Goal: Task Accomplishment & Management: Manage account settings

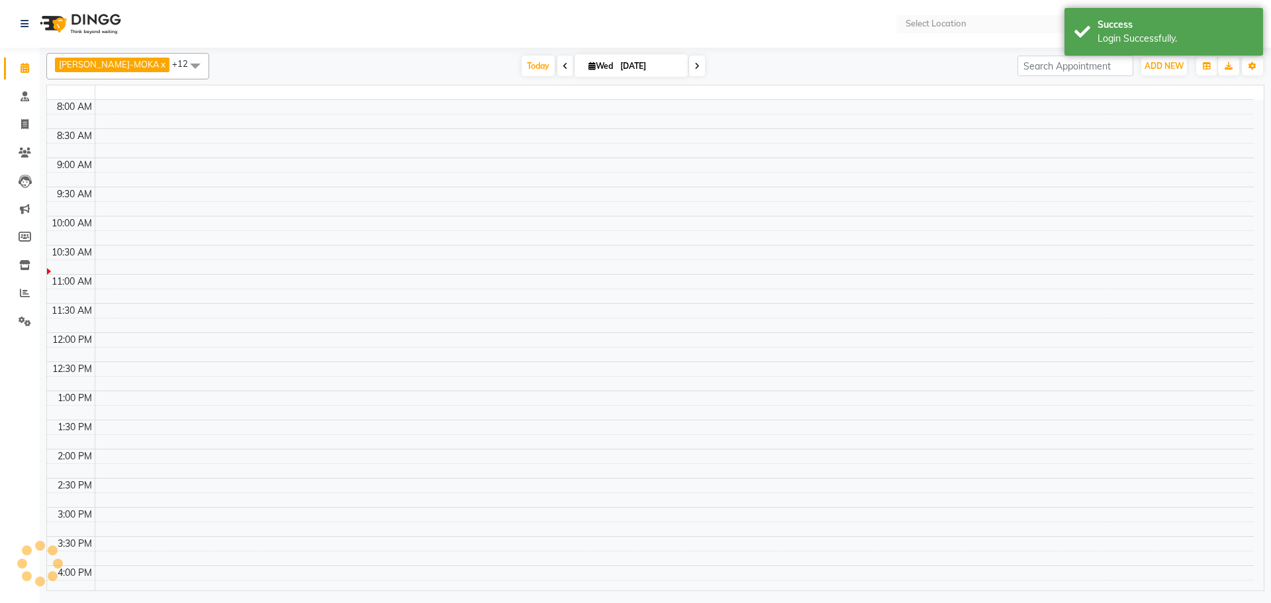
select select "en"
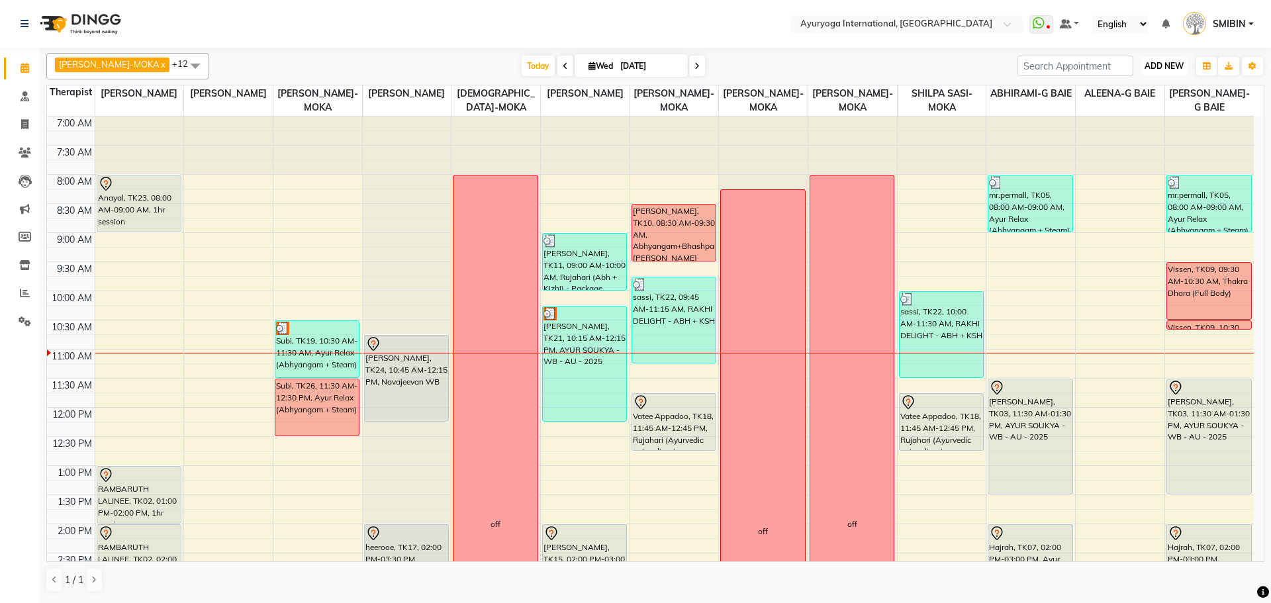
click at [1149, 63] on span "ADD NEW" at bounding box center [1164, 66] width 39 height 10
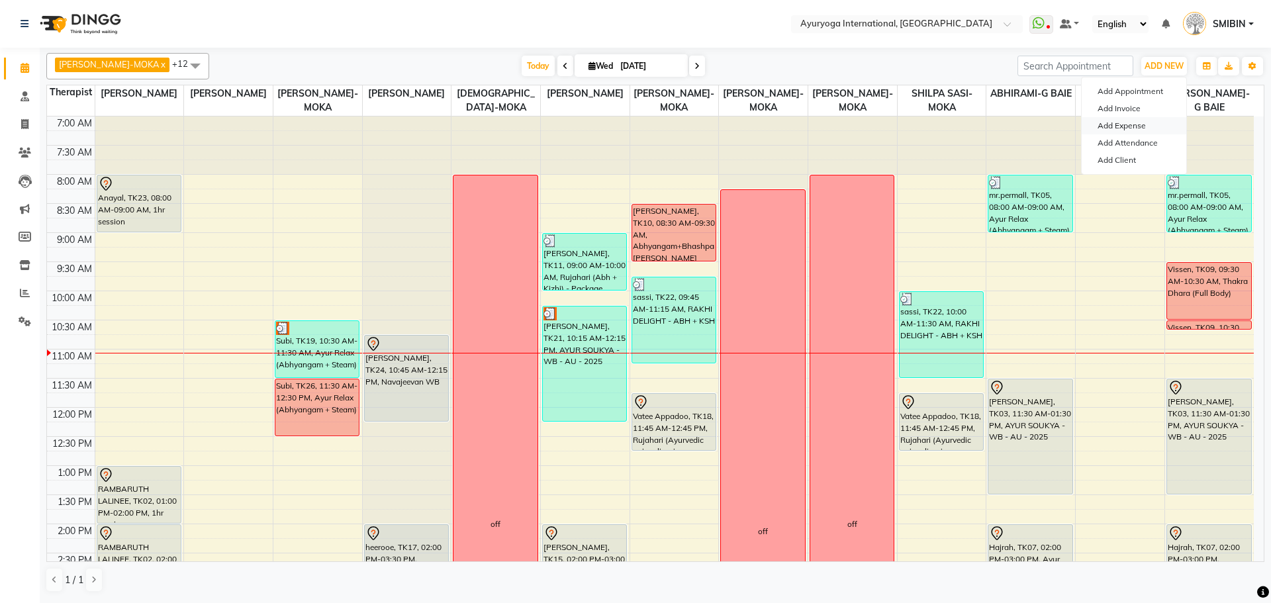
click at [1138, 124] on link "Add Expense" at bounding box center [1134, 125] width 105 height 17
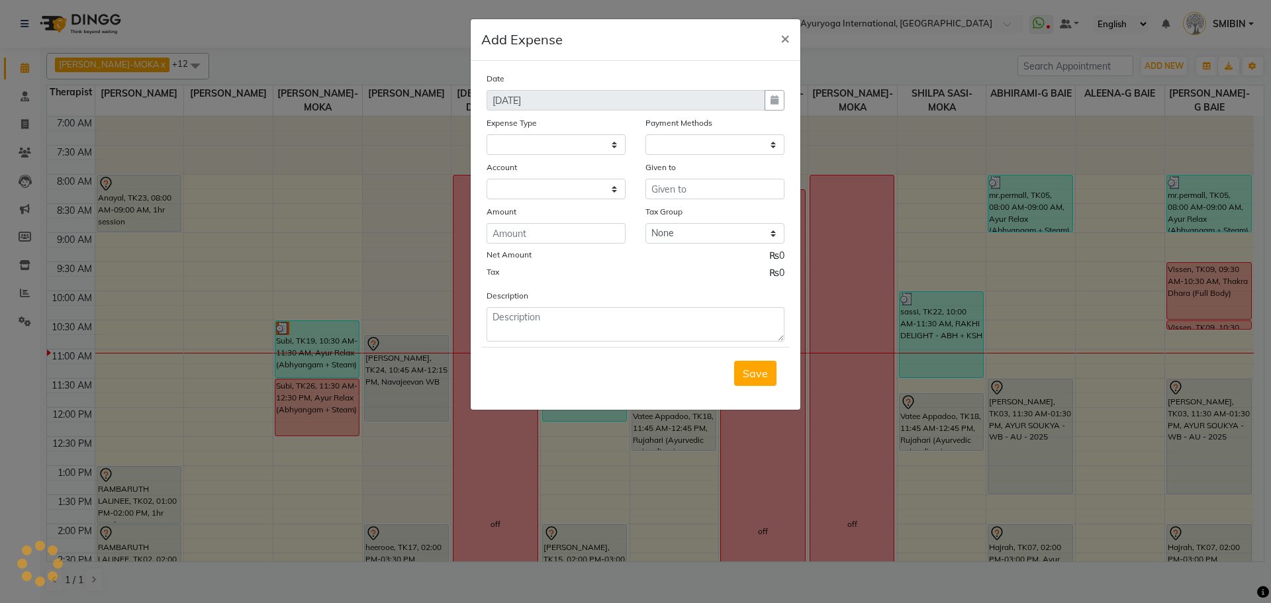
select select
select select "1"
select select "2477"
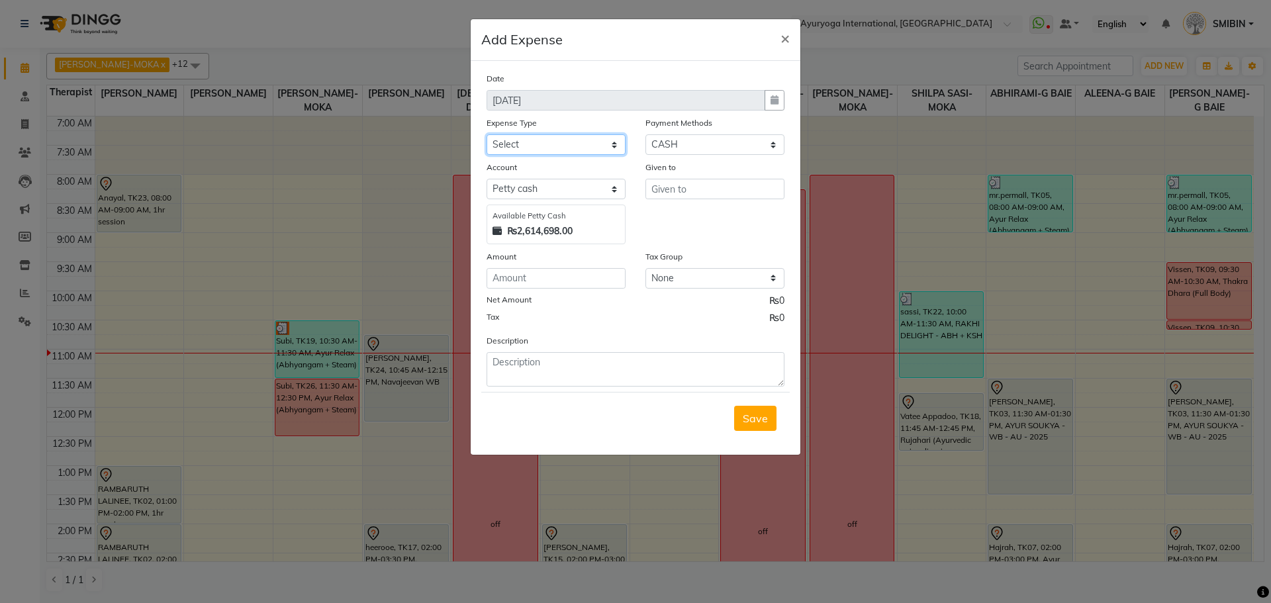
click at [533, 147] on select "Select Advertising and Promotional Expenses Audit Charge BANK CHARGES CAR LOAN …" at bounding box center [556, 144] width 139 height 21
select select "24382"
click at [487, 134] on select "Select Advertising and Promotional Expenses Audit Charge BANK CHARGES CAR LOAN …" at bounding box center [556, 144] width 139 height 21
click at [662, 146] on select "Select Cheque CASH CARD Prepaid Package Voucher Bank PhonePe Family Complimenta…" at bounding box center [715, 144] width 139 height 21
select select "34"
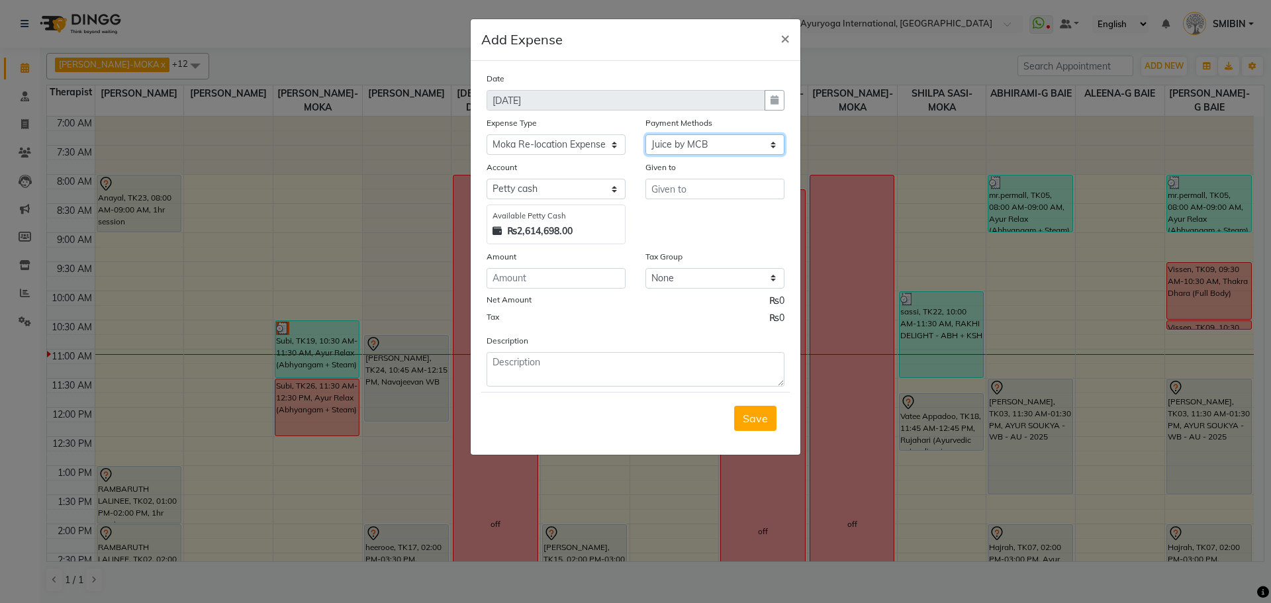
click at [646, 134] on select "Select Cheque CASH CARD Prepaid Package Voucher Bank PhonePe Family Complimenta…" at bounding box center [715, 144] width 139 height 21
select select "815"
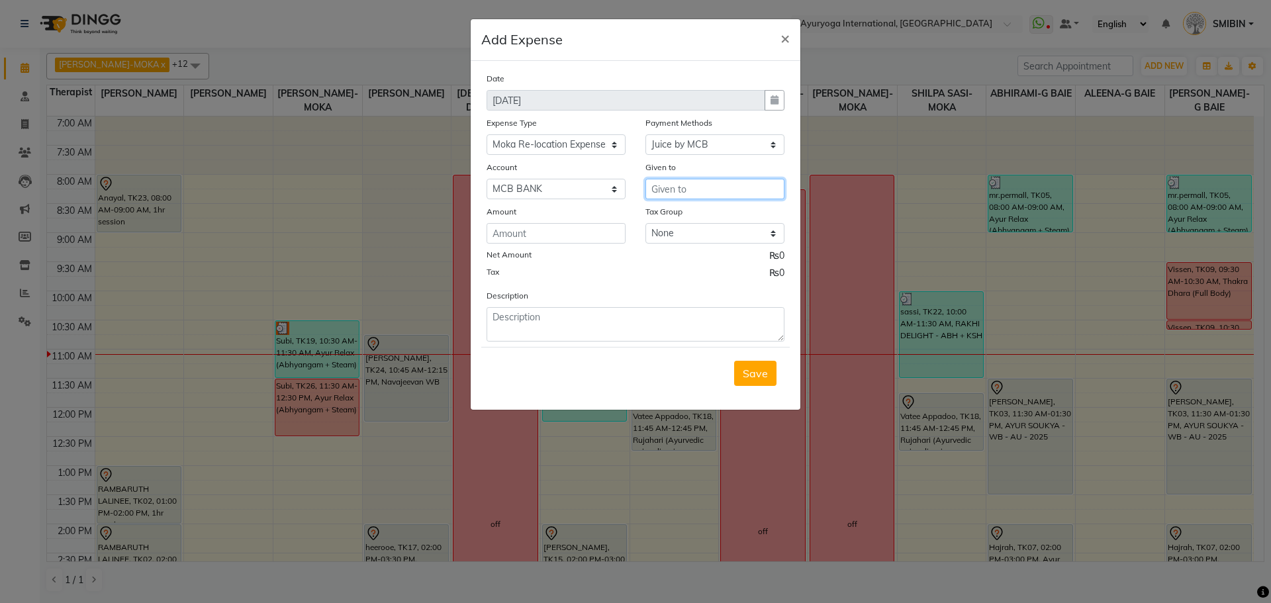
click at [682, 188] on input "text" at bounding box center [715, 189] width 139 height 21
type input "Sofa Repair"
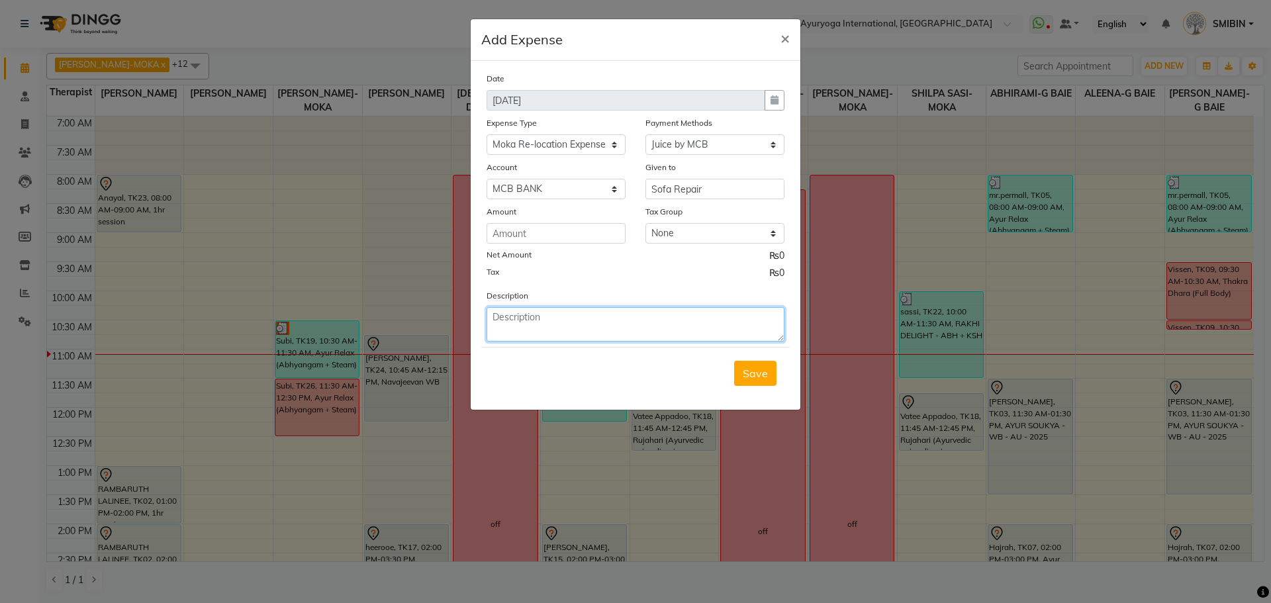
click at [534, 322] on textarea at bounding box center [636, 324] width 298 height 34
click at [534, 322] on textarea "Paid adcance" at bounding box center [636, 324] width 298 height 34
type textarea "Paid advance for Sofa repair"
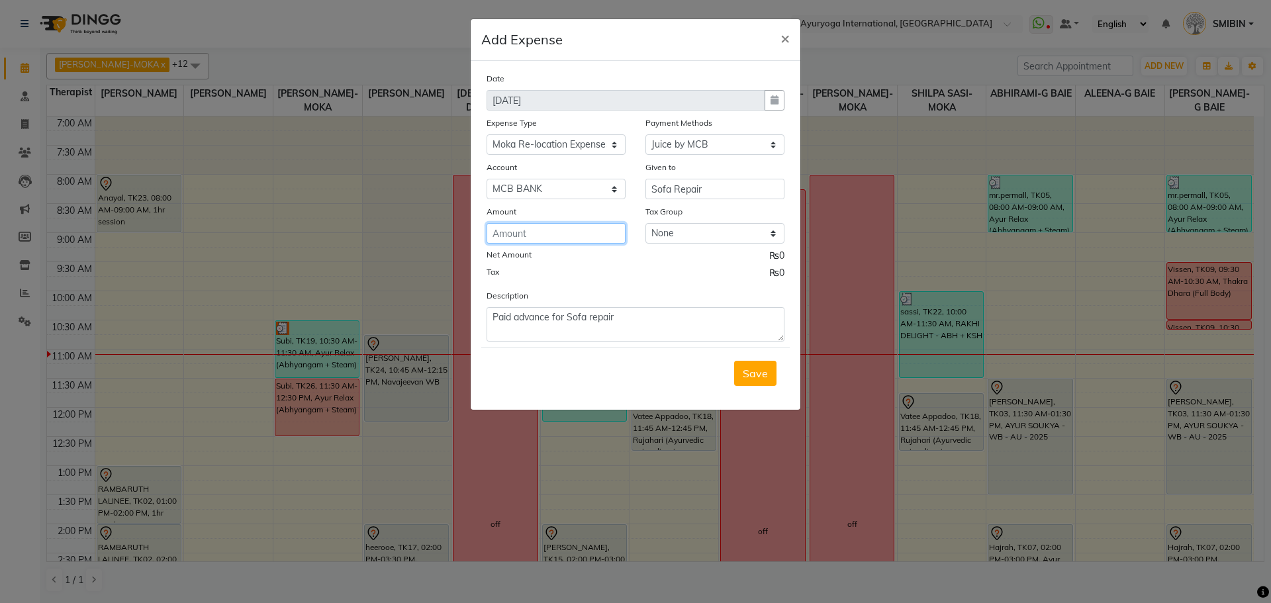
click at [542, 223] on input "number" at bounding box center [556, 233] width 139 height 21
type input "20000"
click at [749, 375] on span "Save" at bounding box center [755, 373] width 25 height 13
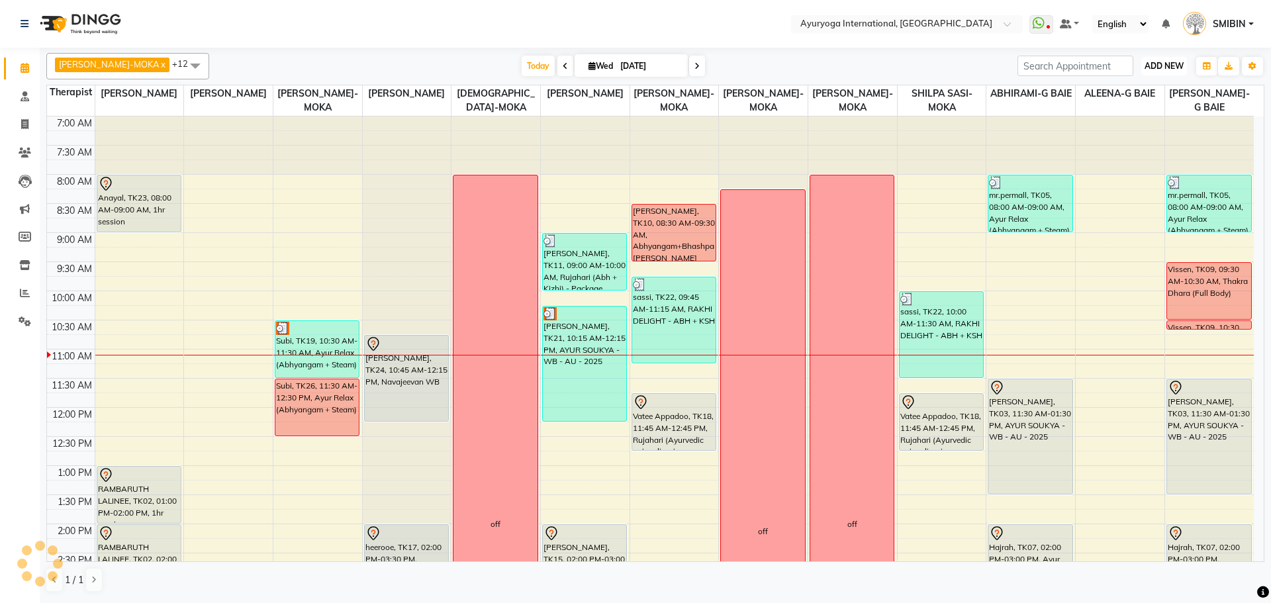
click at [1183, 68] on span "ADD NEW" at bounding box center [1164, 66] width 39 height 10
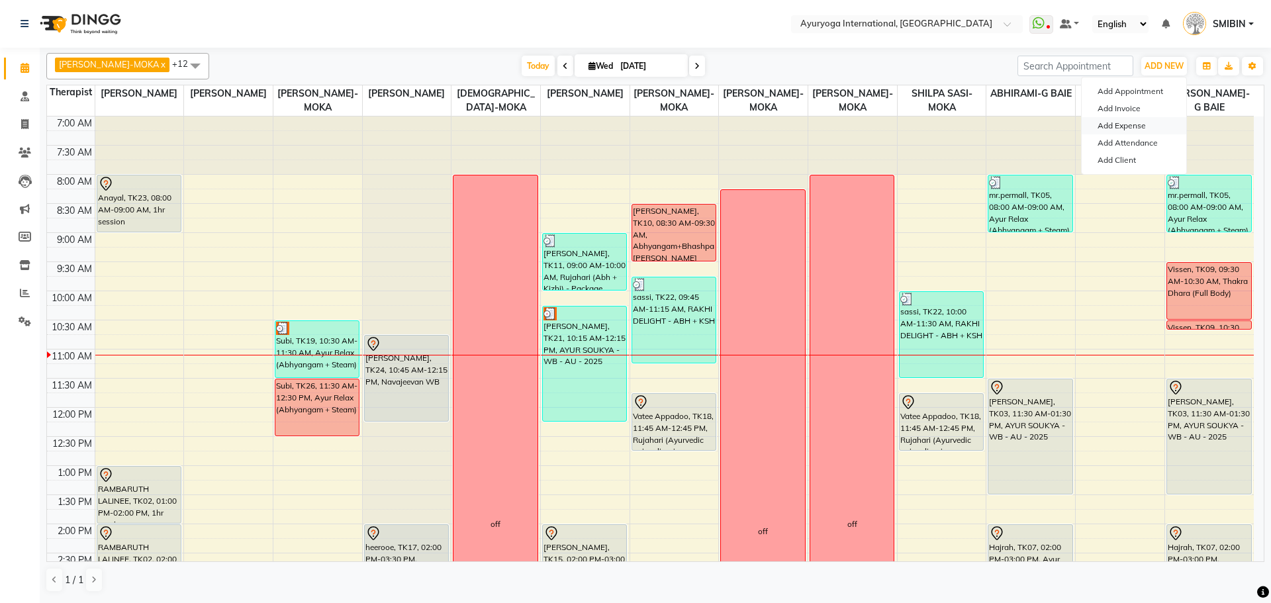
click at [1129, 123] on link "Add Expense" at bounding box center [1134, 125] width 105 height 17
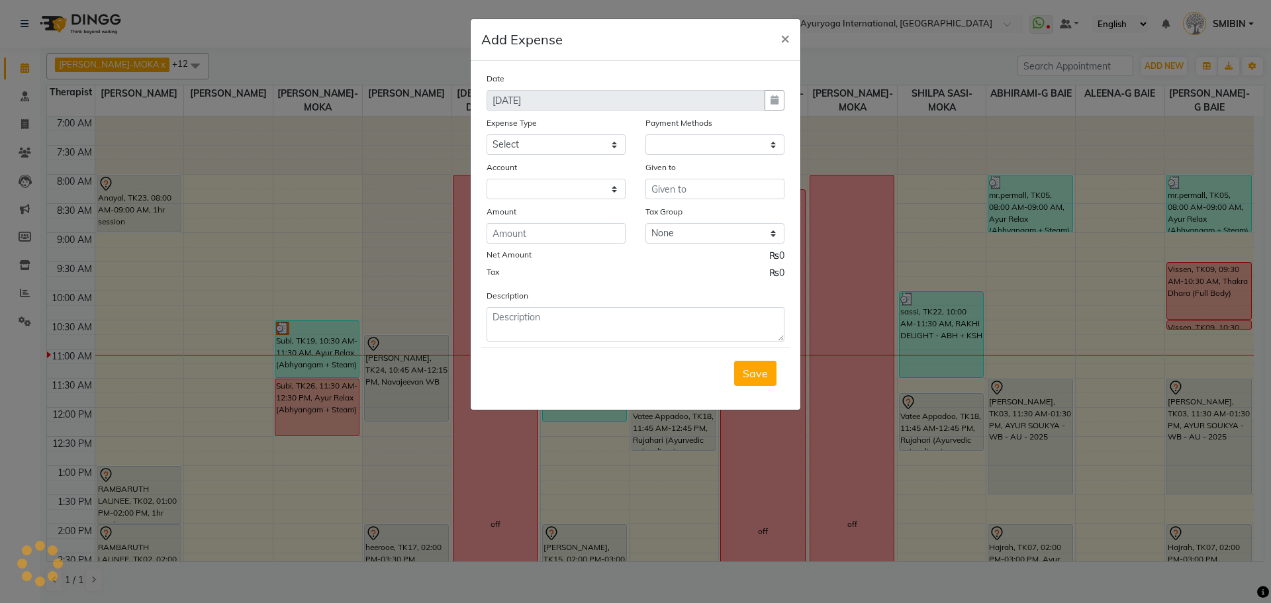
select select "1"
select select "2477"
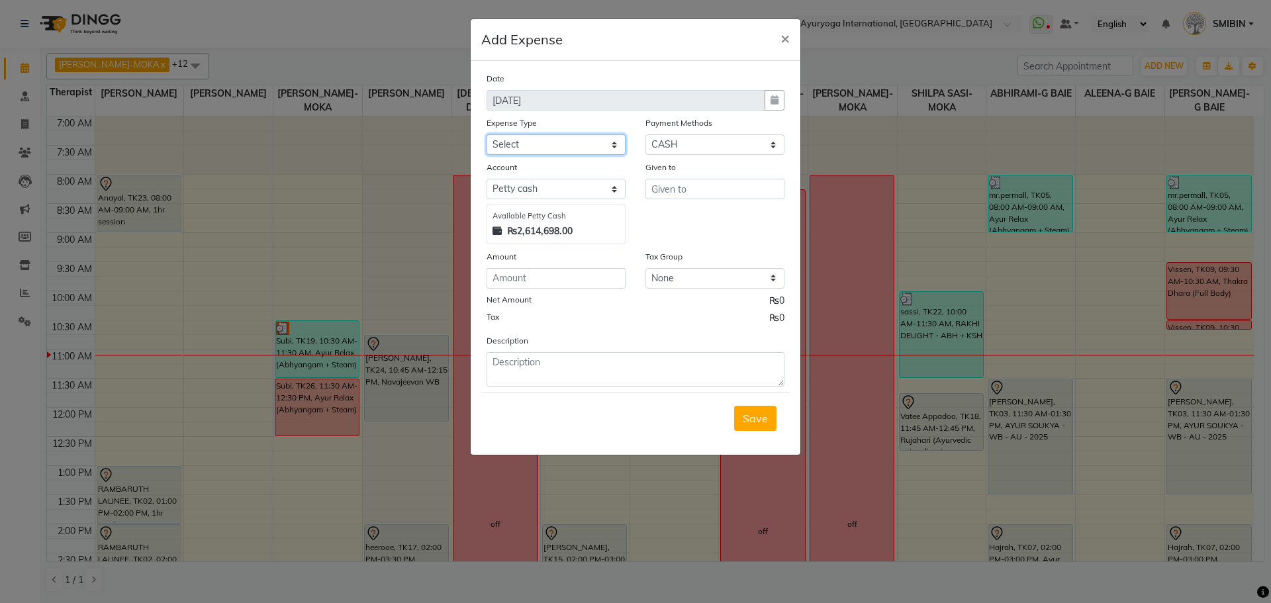
click at [535, 146] on select "Select Advertising and Promotional Expenses Audit Charge BANK CHARGES CAR LOAN …" at bounding box center [556, 144] width 139 height 21
select select "24382"
click at [487, 134] on select "Select Advertising and Promotional Expenses Audit Charge BANK CHARGES CAR LOAN …" at bounding box center [556, 144] width 139 height 21
click at [666, 143] on select "Select Cheque CASH CARD Prepaid Package Voucher Bank PhonePe Family Complimenta…" at bounding box center [715, 144] width 139 height 21
select select "34"
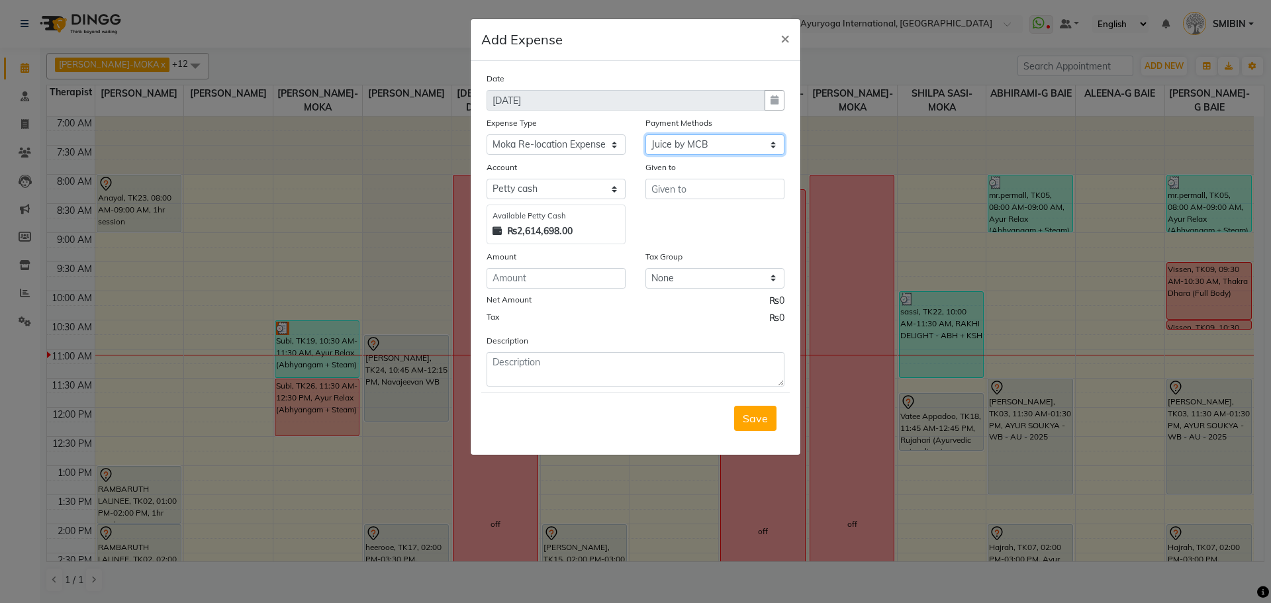
click at [646, 134] on select "Select Cheque CASH CARD Prepaid Package Voucher Bank PhonePe Family Complimenta…" at bounding box center [715, 144] width 139 height 21
select select "815"
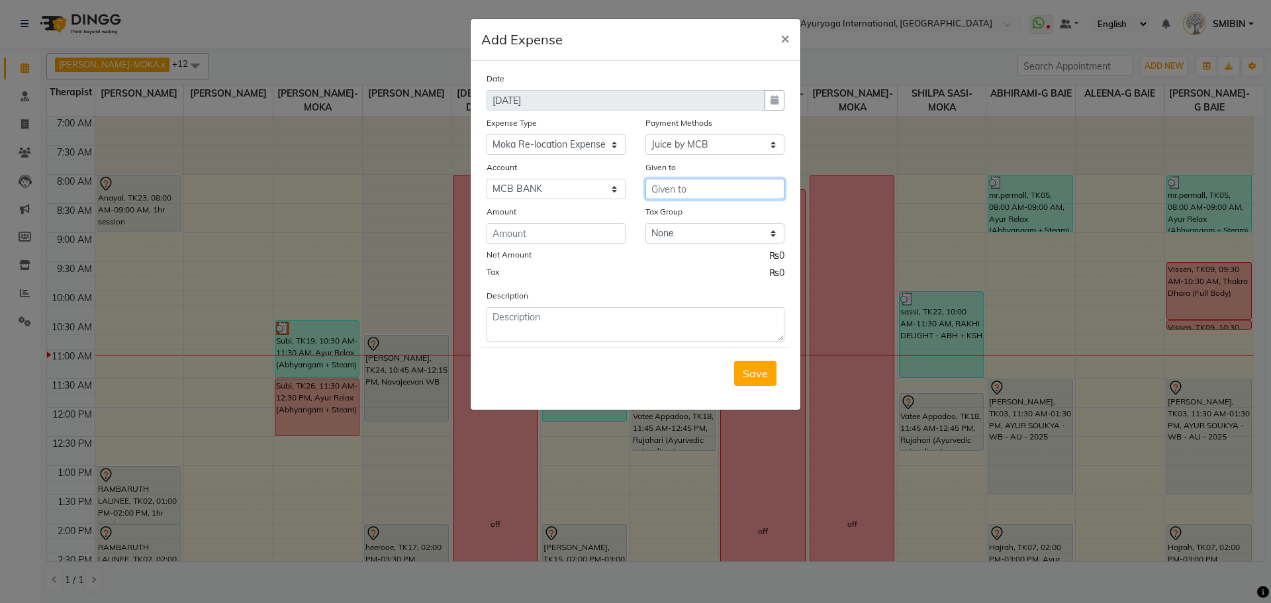
click at [693, 190] on input "text" at bounding box center [715, 189] width 139 height 21
type input "Interior Solutions"
click at [514, 230] on input "number" at bounding box center [556, 233] width 139 height 21
type input "1185"
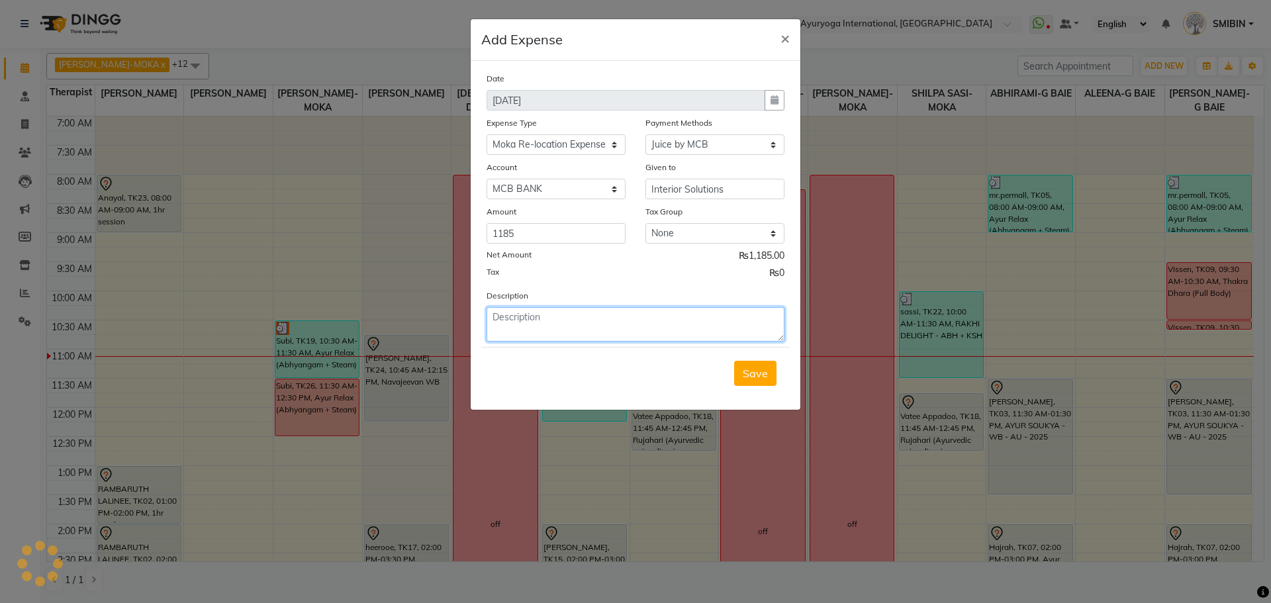
click at [554, 338] on textarea at bounding box center [636, 324] width 298 height 34
type textarea "Mastic 28 kg Bucket"
click at [746, 381] on button "Save" at bounding box center [755, 373] width 42 height 25
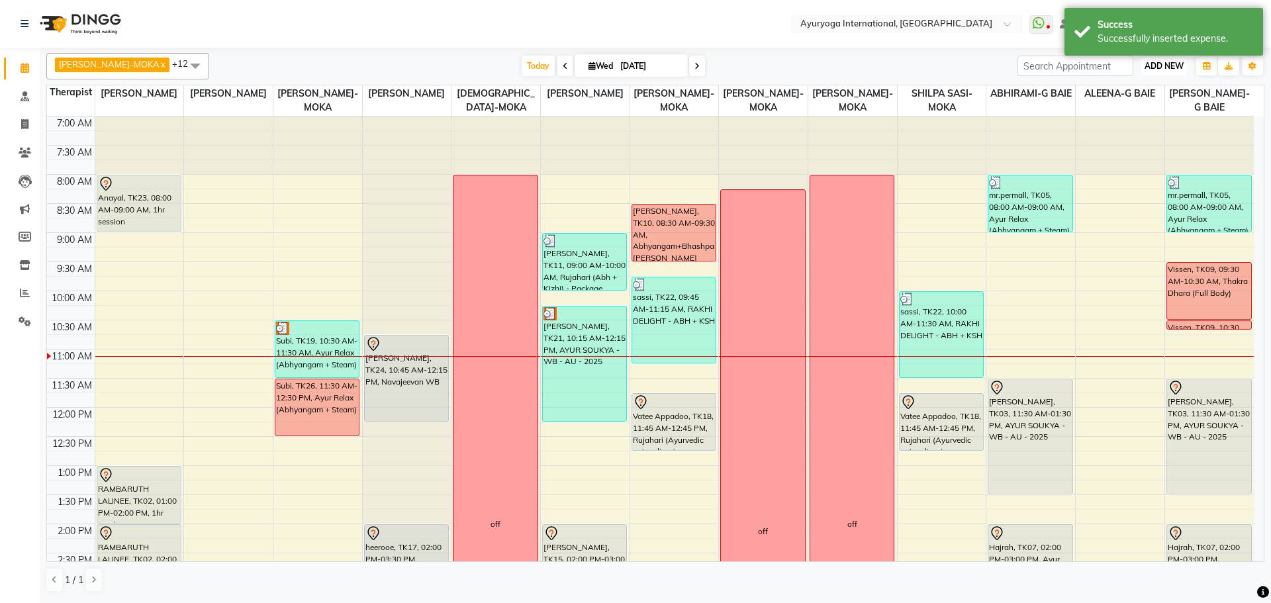
click at [1165, 65] on span "ADD NEW" at bounding box center [1164, 66] width 39 height 10
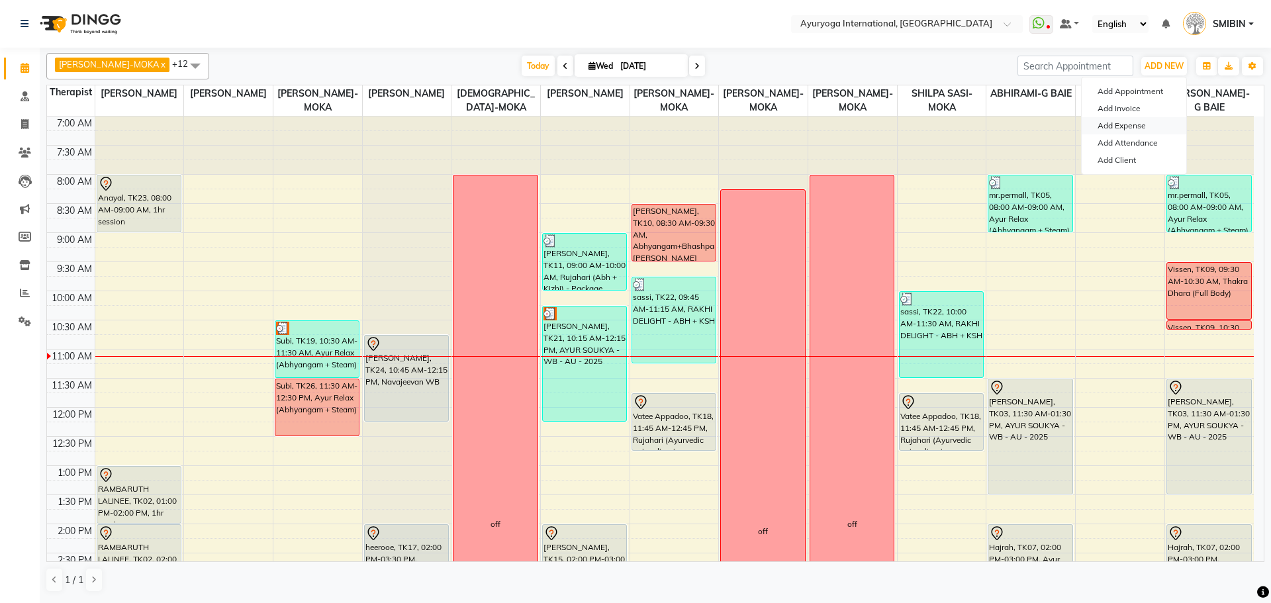
click at [1126, 119] on link "Add Expense" at bounding box center [1134, 125] width 105 height 17
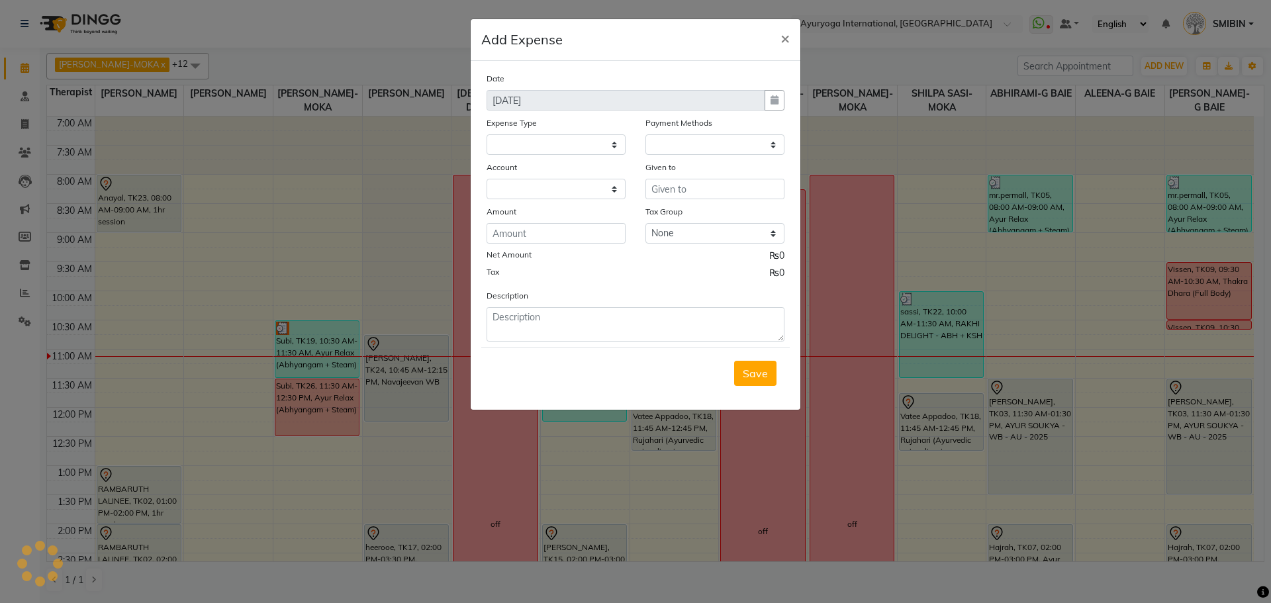
select select
select select "1"
select select "2477"
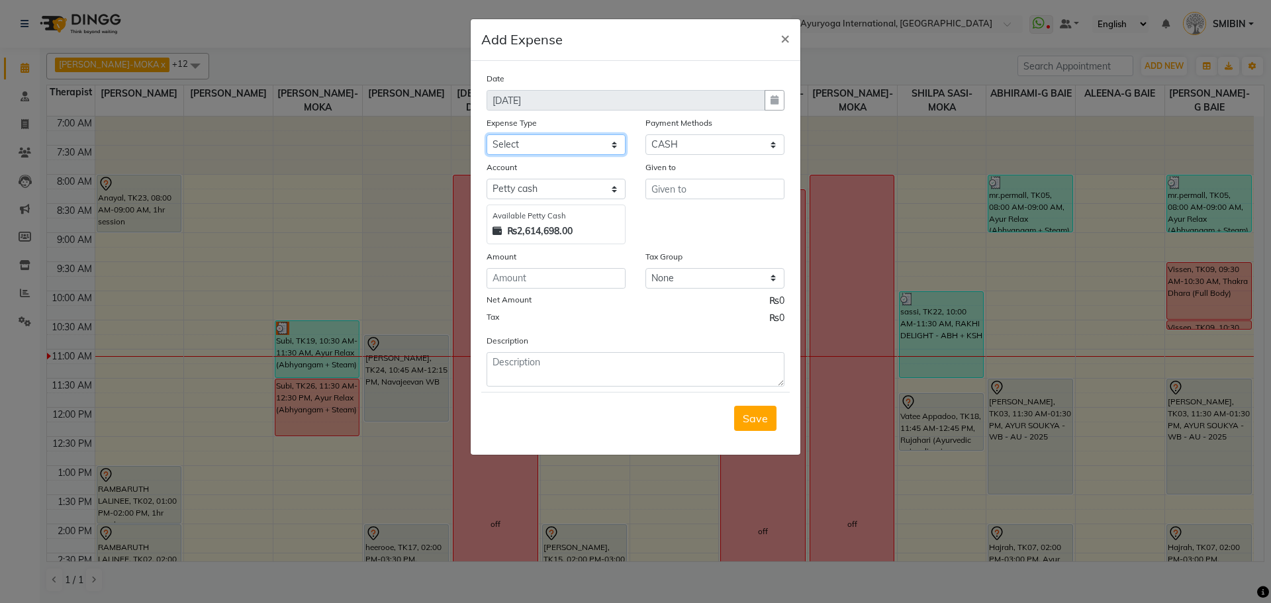
click at [542, 143] on select "Select Advertising and Promotional Expenses Audit Charge BANK CHARGES CAR LOAN …" at bounding box center [556, 144] width 139 height 21
select select "24382"
click at [487, 134] on select "Select Advertising and Promotional Expenses Audit Charge BANK CHARGES CAR LOAN …" at bounding box center [556, 144] width 139 height 21
click at [686, 146] on select "Select Cheque CASH CARD Prepaid Package Voucher Bank PhonePe Family Complimenta…" at bounding box center [715, 144] width 139 height 21
select select "34"
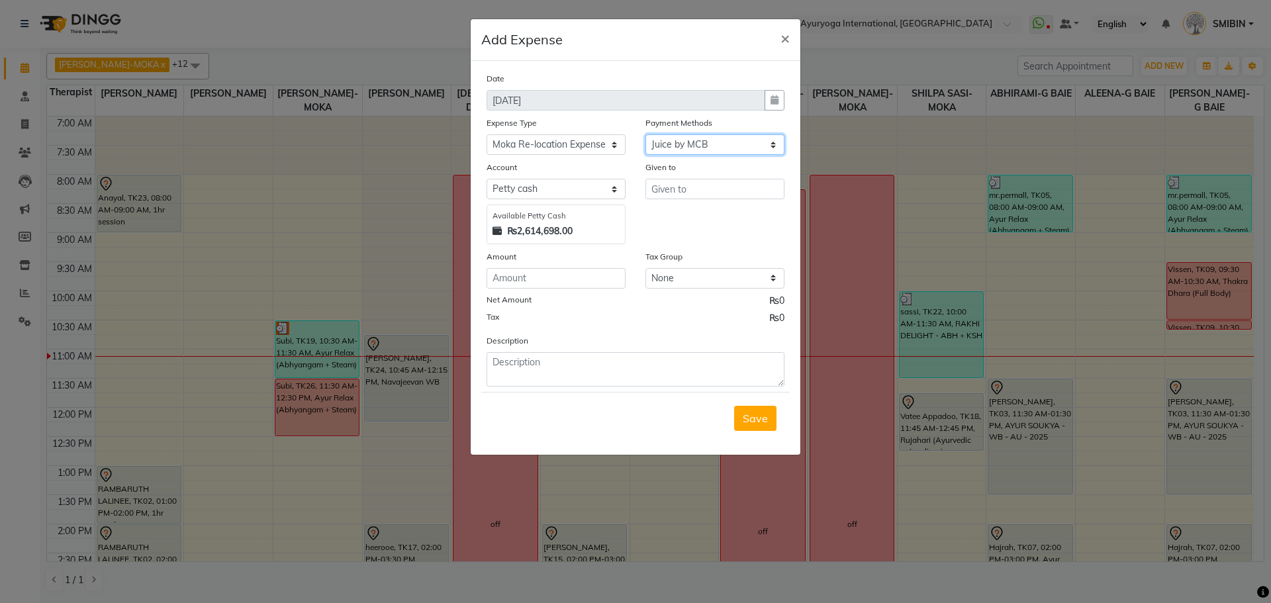
click at [646, 134] on select "Select Cheque CASH CARD Prepaid Package Voucher Bank PhonePe Family Complimenta…" at bounding box center [715, 144] width 139 height 21
select select "815"
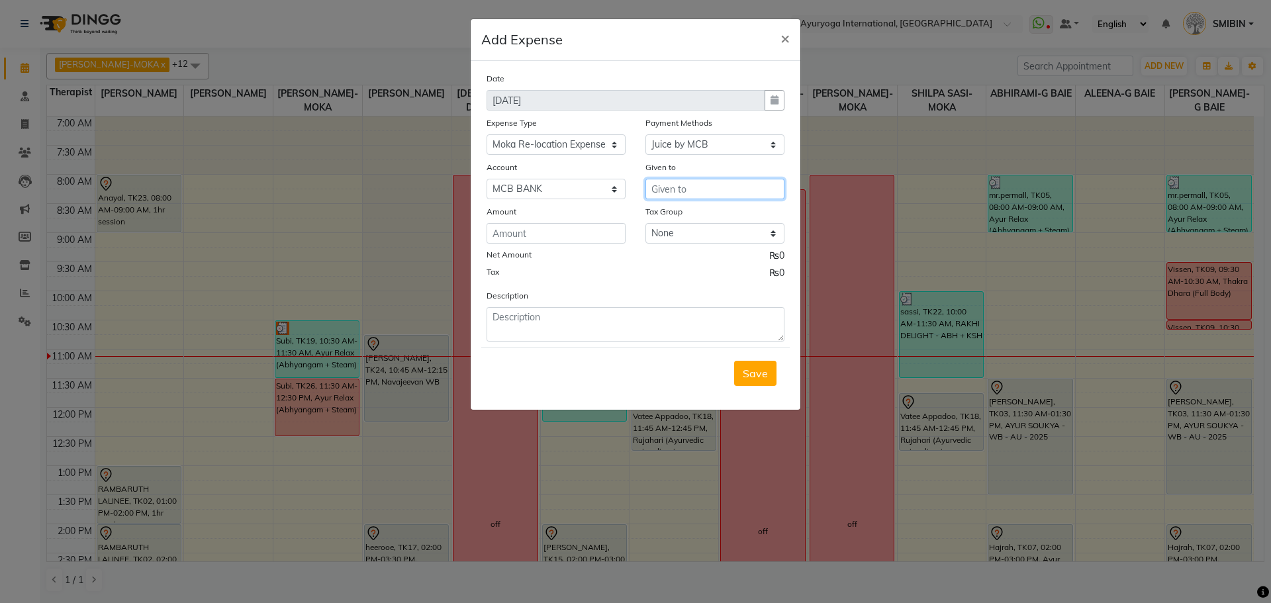
click at [683, 191] on input "text" at bounding box center [715, 189] width 139 height 21
type input "Hmart Fire & Safety"
click at [579, 239] on input "number" at bounding box center [556, 233] width 139 height 21
type input "2500"
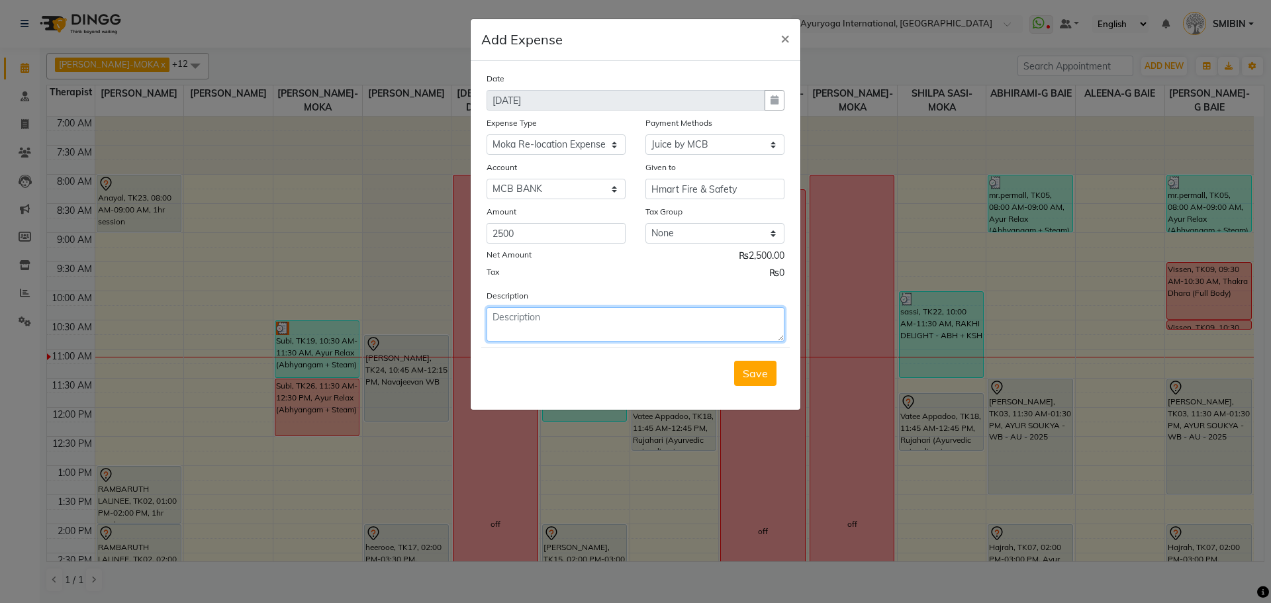
click at [546, 317] on textarea at bounding box center [636, 324] width 298 height 34
type textarea "Bought Warning Sign Boards"
click at [746, 376] on span "Save" at bounding box center [755, 373] width 25 height 13
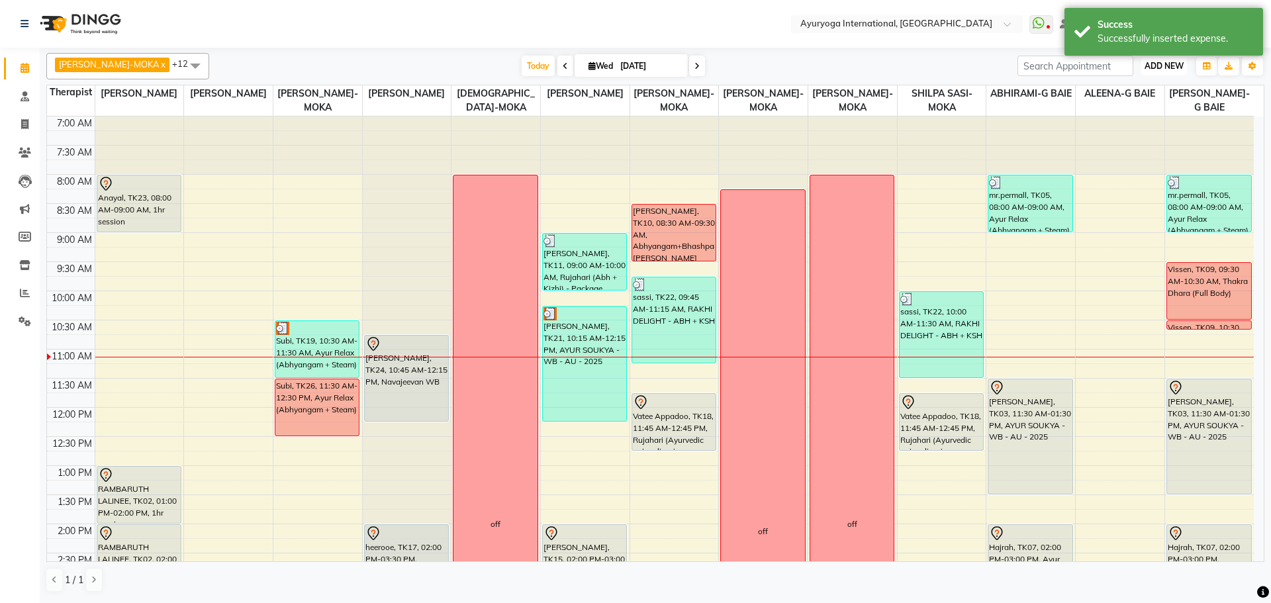
click at [1163, 65] on span "ADD NEW" at bounding box center [1164, 66] width 39 height 10
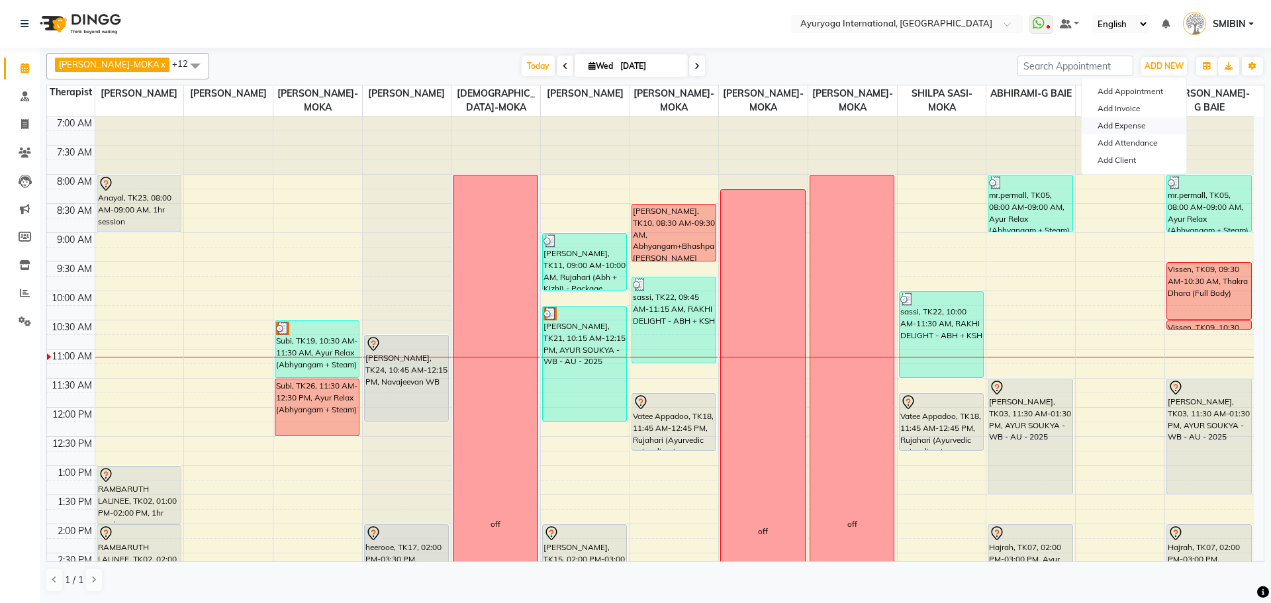
click at [1128, 124] on link "Add Expense" at bounding box center [1134, 125] width 105 height 17
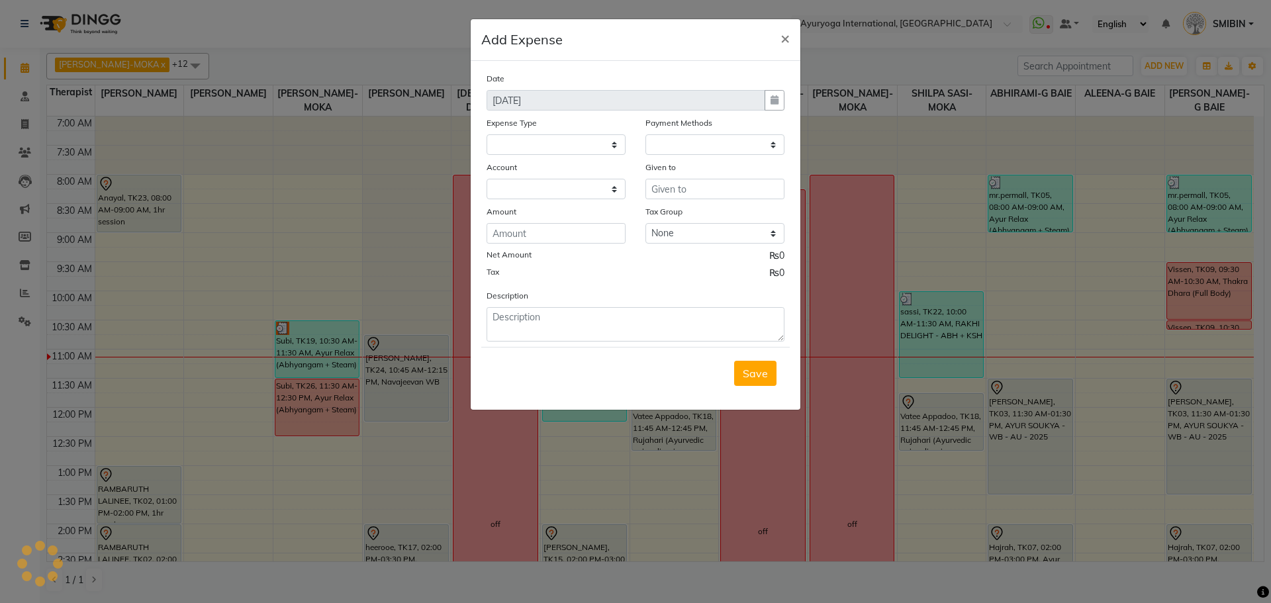
select select
select select "1"
select select "2477"
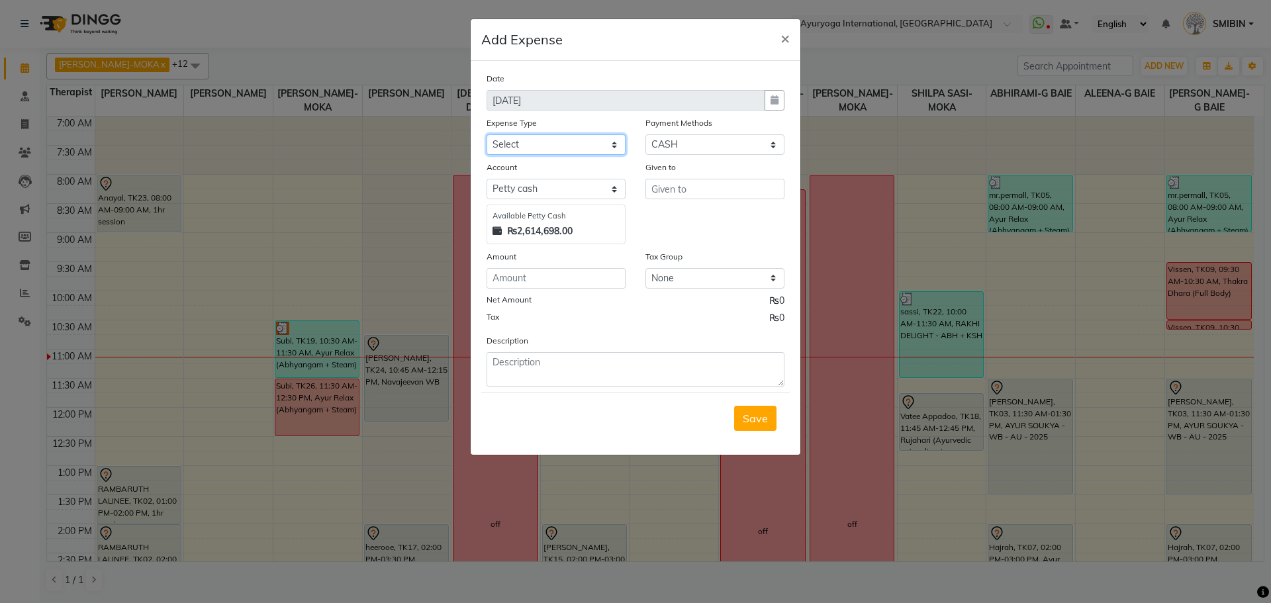
click at [559, 151] on select "Select Advertising and Promotional Expenses Audit Charge BANK CHARGES CAR LOAN …" at bounding box center [556, 144] width 139 height 21
select select "24382"
click at [487, 134] on select "Select Advertising and Promotional Expenses Audit Charge BANK CHARGES CAR LOAN …" at bounding box center [556, 144] width 139 height 21
click at [679, 143] on select "Select Cheque CASH CARD Prepaid Package Voucher Bank PhonePe Family Complimenta…" at bounding box center [715, 144] width 139 height 21
select select "17"
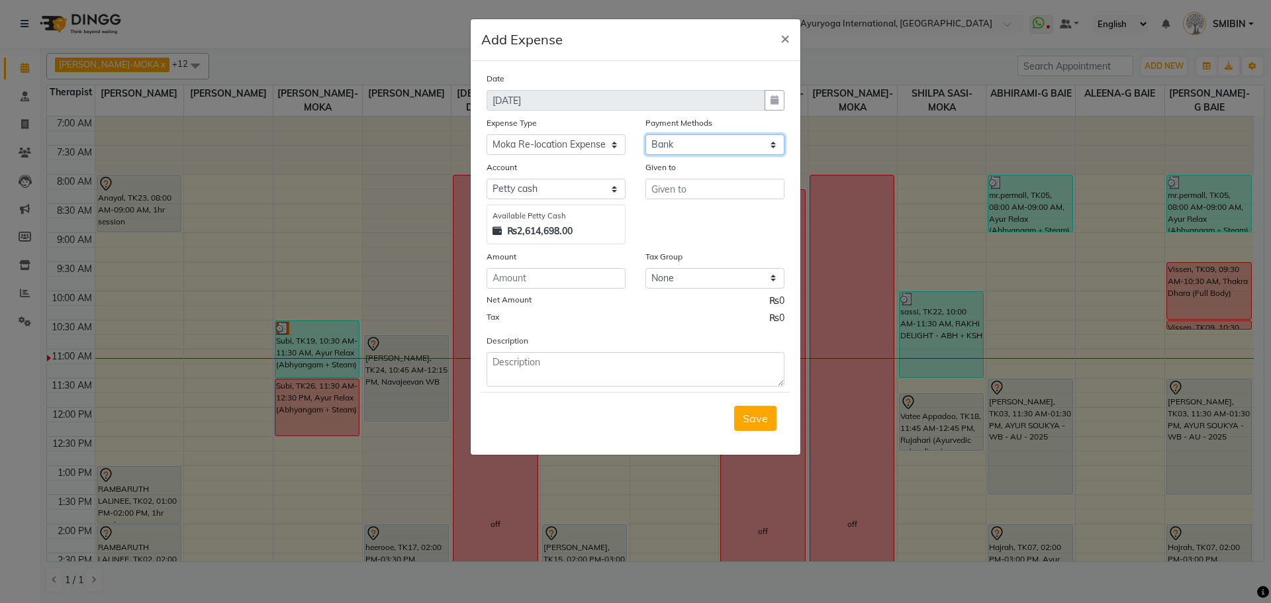
click at [646, 134] on select "Select Cheque CASH CARD Prepaid Package Voucher Bank PhonePe Family Complimenta…" at bounding box center [715, 144] width 139 height 21
select select "815"
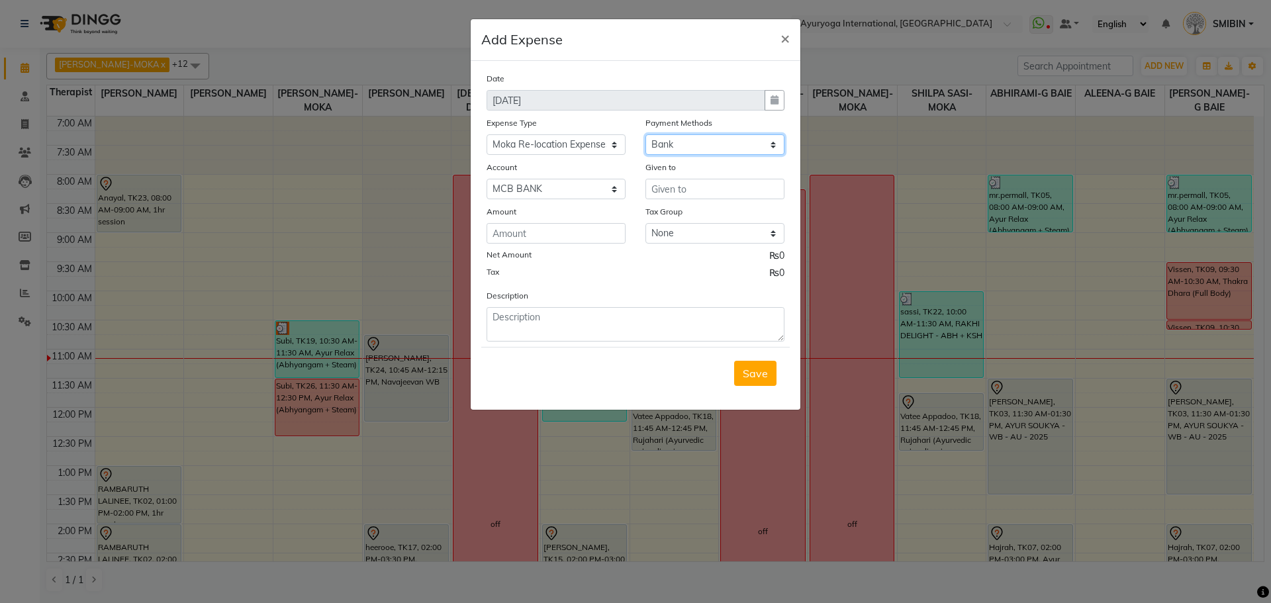
click at [677, 150] on select "Select Cheque CASH CARD Prepaid Package Voucher Bank PhonePe Family Complimenta…" at bounding box center [715, 144] width 139 height 21
click at [646, 134] on select "Select Cheque CASH CARD Prepaid Package Voucher Bank PhonePe Family Complimenta…" at bounding box center [715, 144] width 139 height 21
click at [677, 187] on input "text" at bounding box center [715, 189] width 139 height 21
type input "Marjan Co. Ltd"
click at [510, 236] on input "number" at bounding box center [556, 233] width 139 height 21
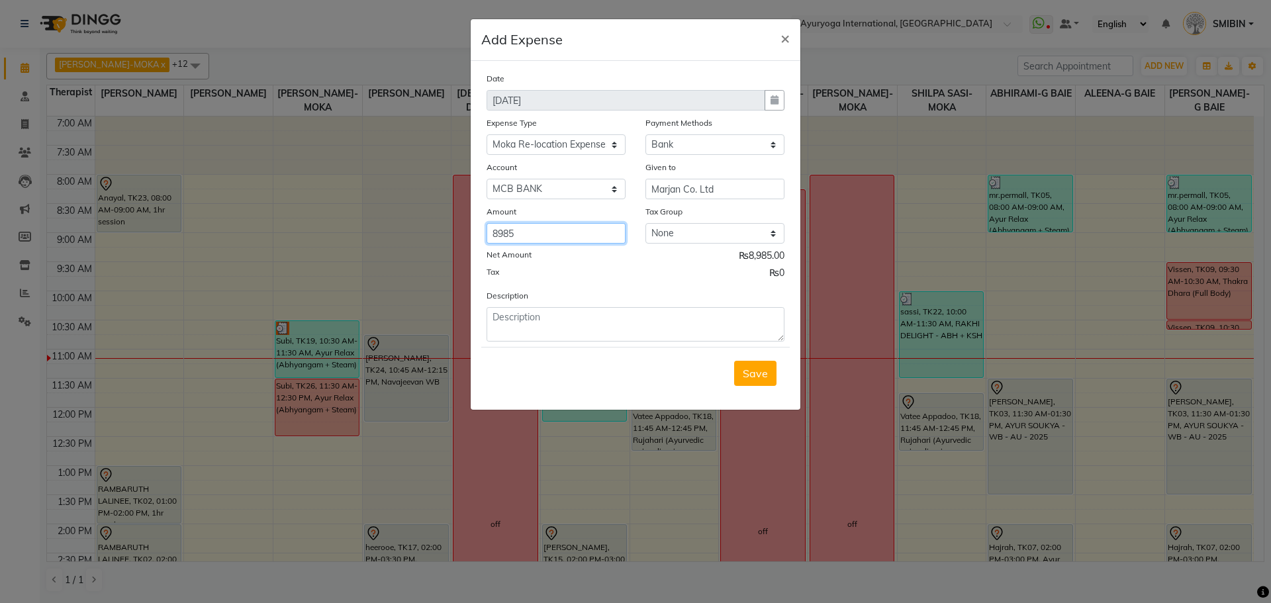
type input "8985"
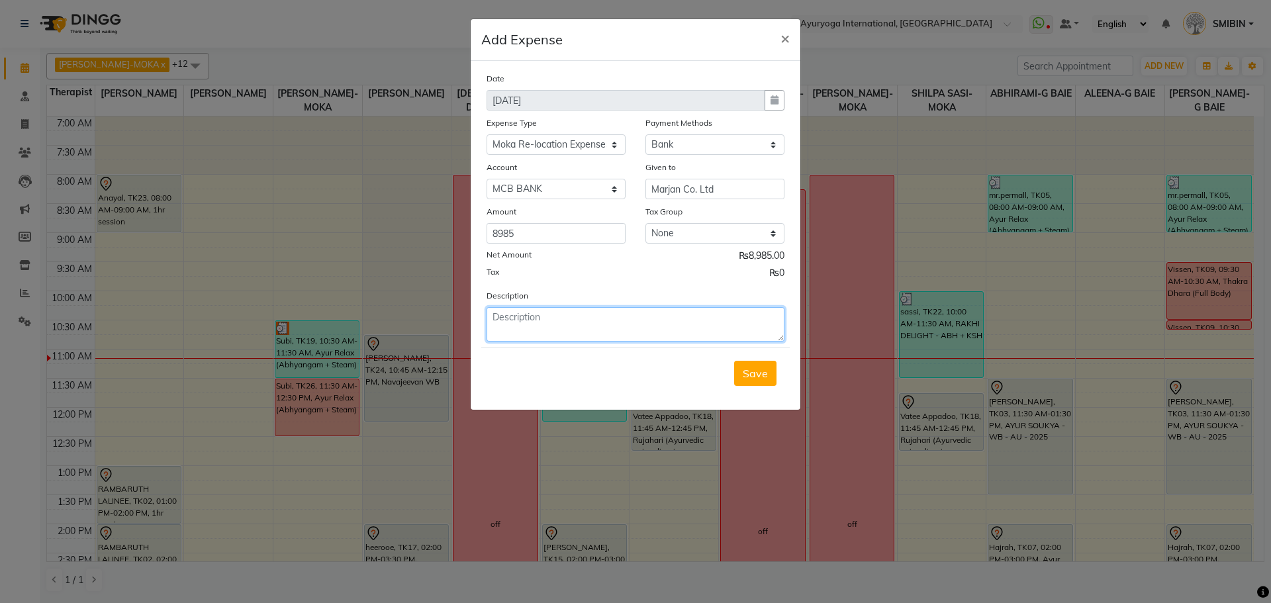
click at [528, 311] on textarea at bounding box center [636, 324] width 298 height 34
type textarea "Edgeband, Cupboard lock and handles etc"
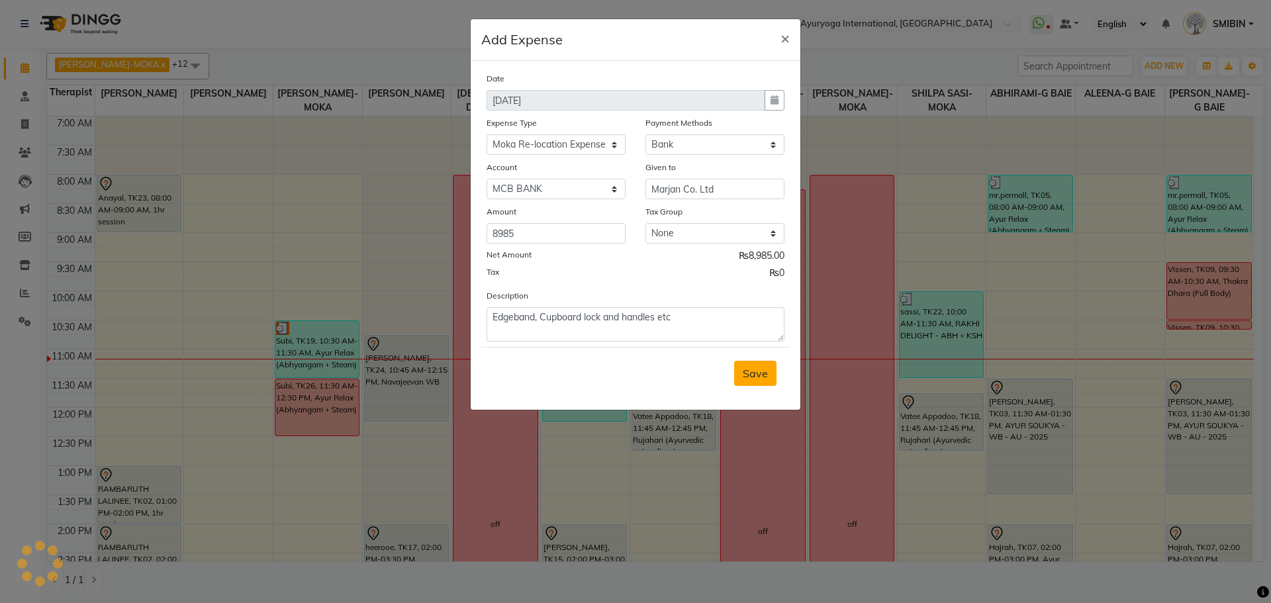
click at [757, 376] on span "Save" at bounding box center [755, 373] width 25 height 13
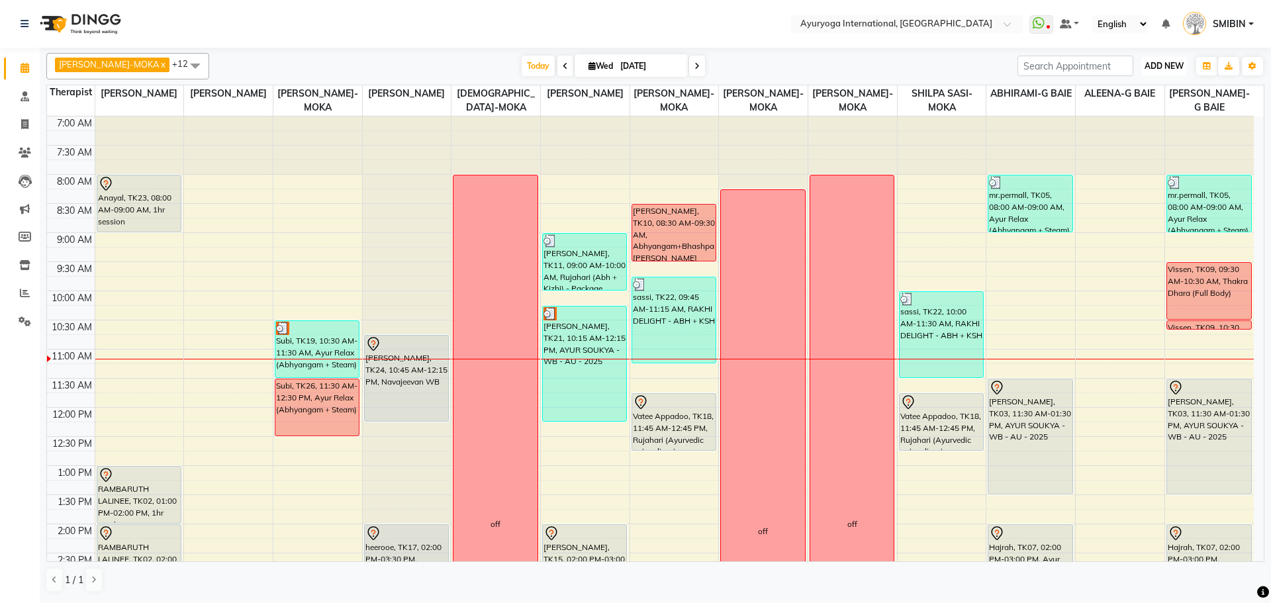
click at [1165, 65] on span "ADD NEW" at bounding box center [1164, 66] width 39 height 10
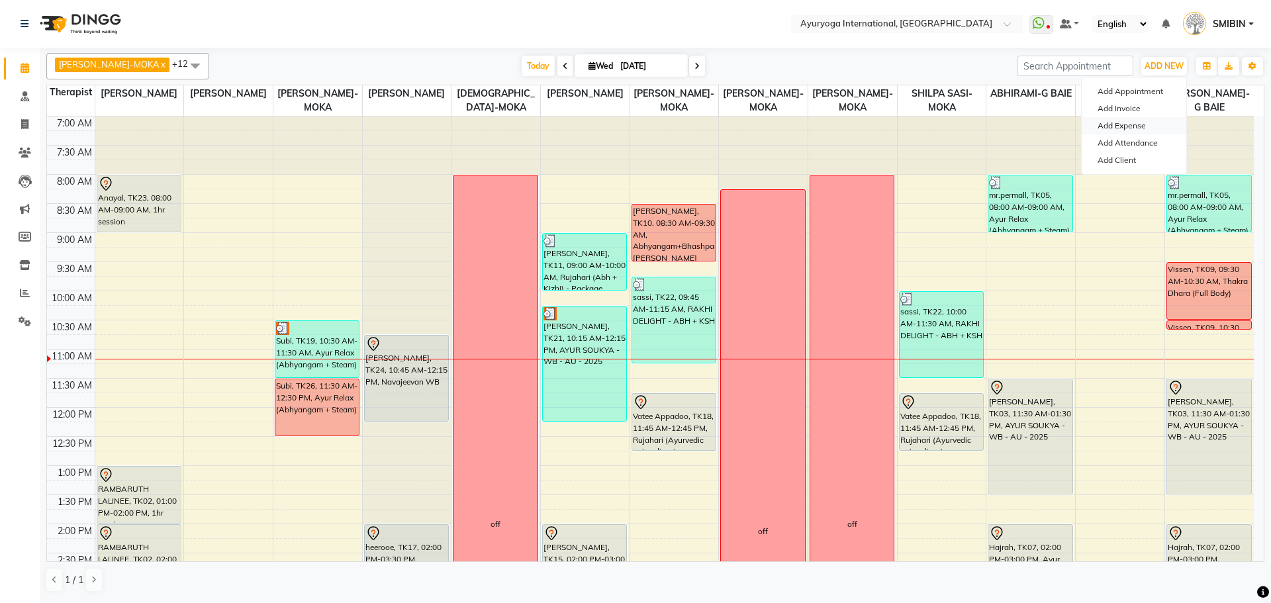
click at [1133, 121] on link "Add Expense" at bounding box center [1134, 125] width 105 height 17
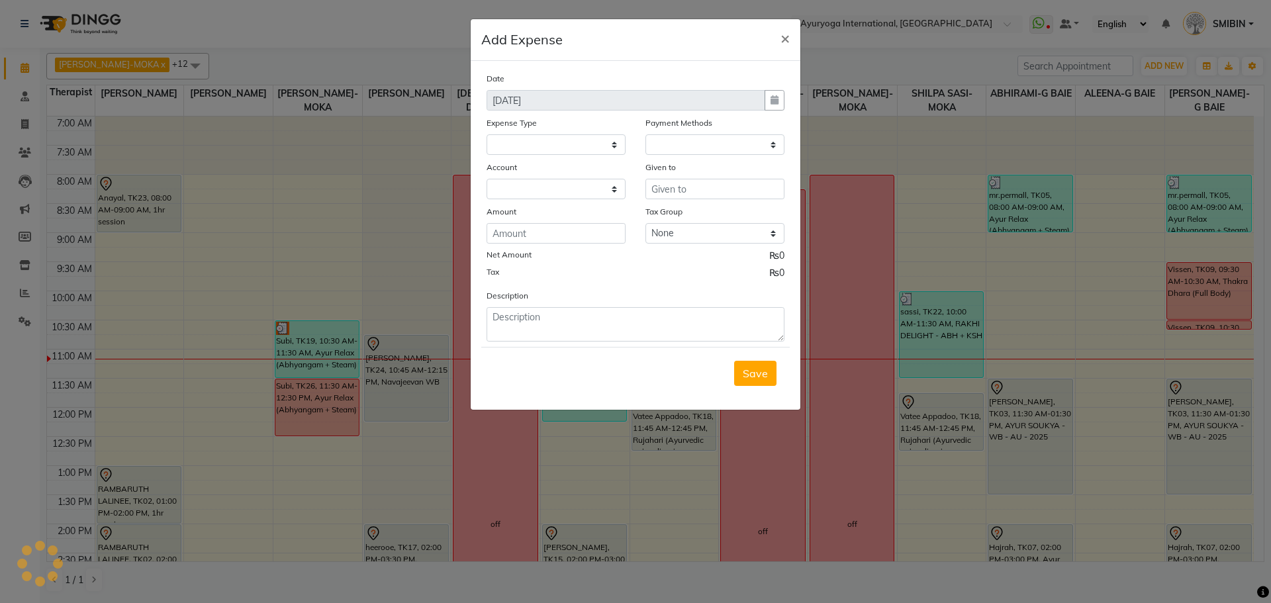
select select
select select "1"
select select "2477"
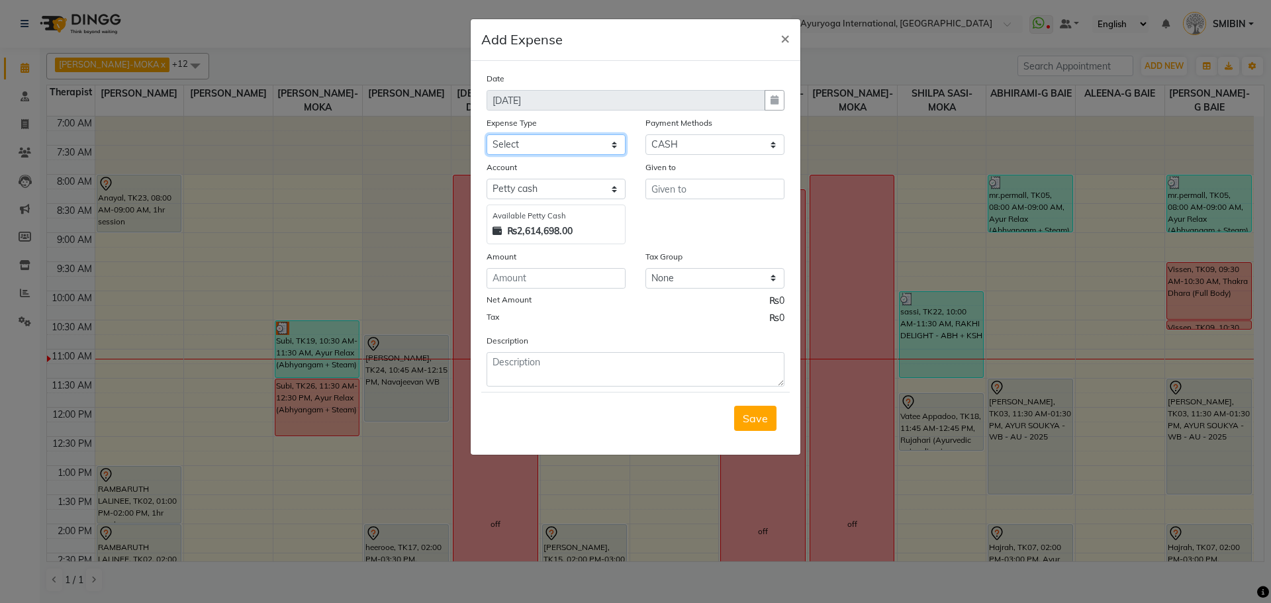
click at [595, 146] on select "Select Advertising and Promotional Expenses Audit Charge BANK CHARGES CAR LOAN …" at bounding box center [556, 144] width 139 height 21
select select "24382"
click at [487, 134] on select "Select Advertising and Promotional Expenses Audit Charge BANK CHARGES CAR LOAN …" at bounding box center [556, 144] width 139 height 21
click at [663, 146] on select "Select Cheque CASH CARD Prepaid Package Voucher Bank PhonePe Family Complimenta…" at bounding box center [715, 144] width 139 height 21
select select "34"
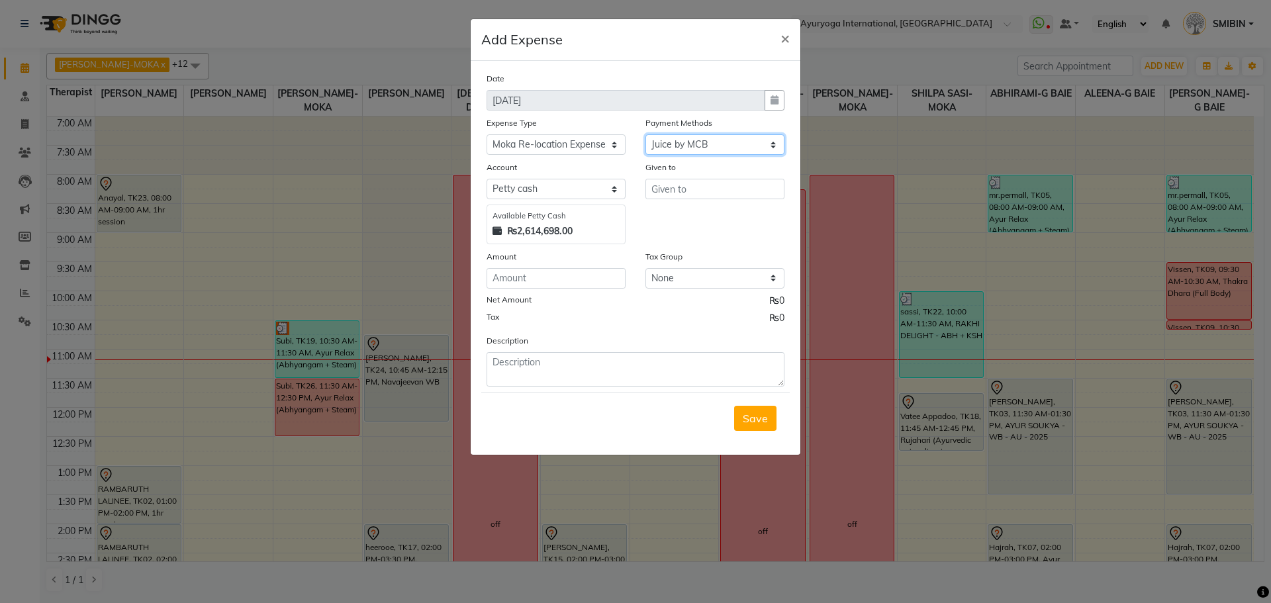
click at [646, 134] on select "Select Cheque CASH CARD Prepaid Package Voucher Bank PhonePe Family Complimenta…" at bounding box center [715, 144] width 139 height 21
select select "815"
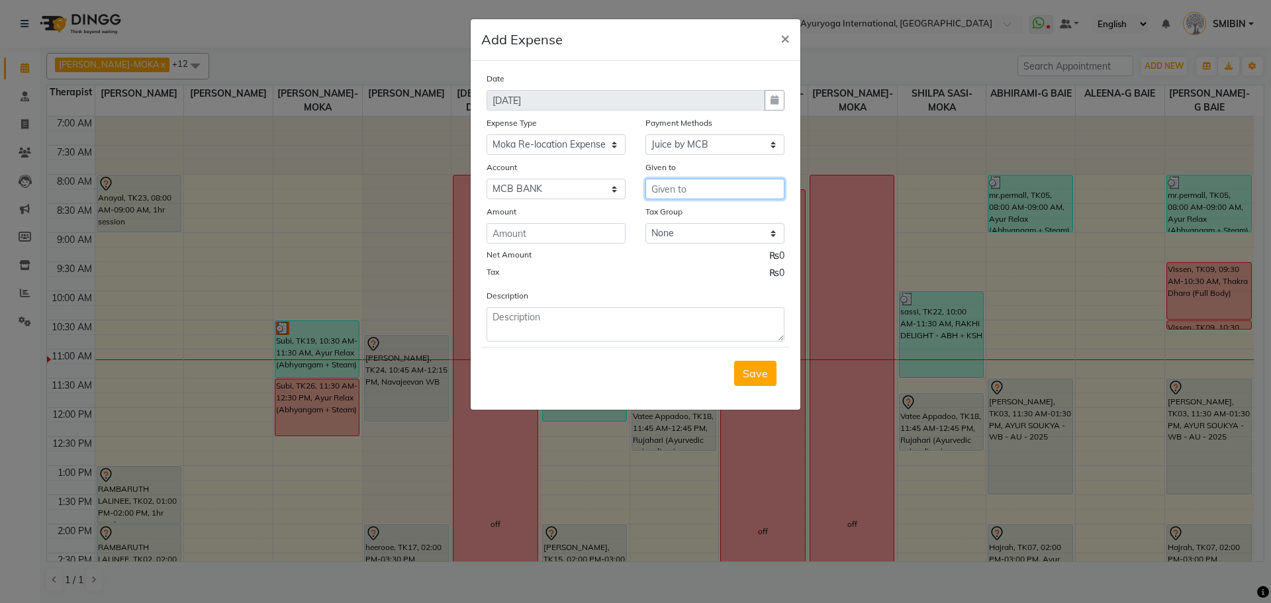
click at [668, 189] on input "text" at bounding box center [715, 189] width 139 height 21
type input "North Signs Ltd"
click at [600, 222] on div "Amount" at bounding box center [556, 214] width 139 height 19
click at [600, 229] on input "number" at bounding box center [556, 233] width 139 height 21
type input "9246.00"
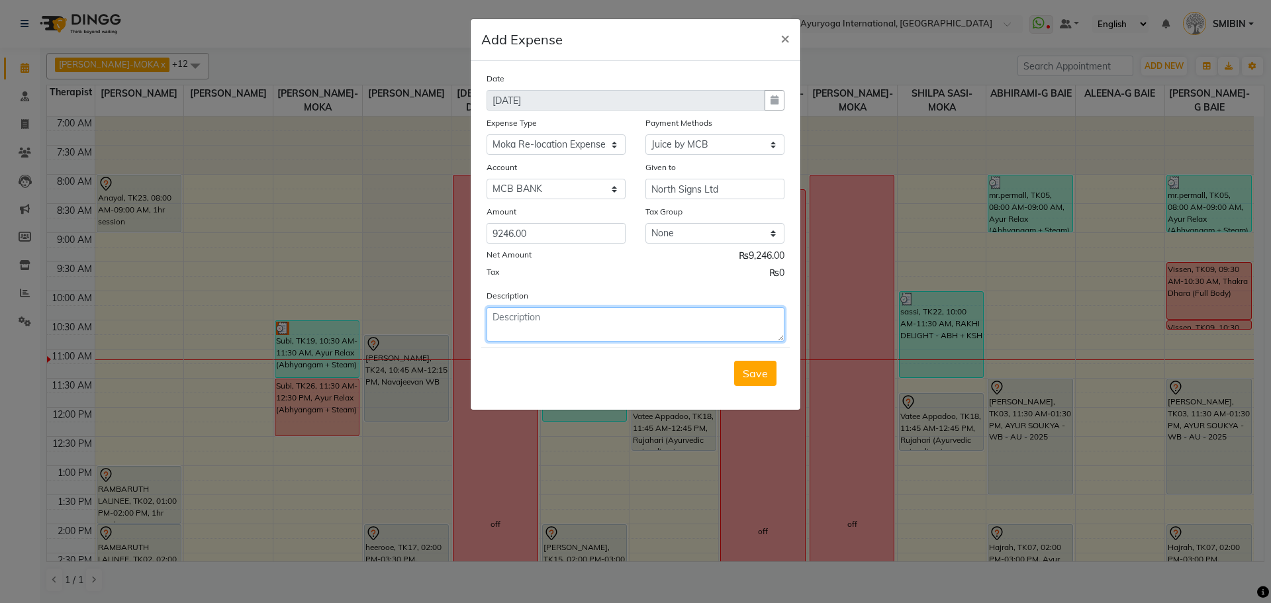
click at [525, 325] on textarea at bounding box center [636, 324] width 298 height 34
click at [494, 322] on textarea "Nameboard" at bounding box center [636, 324] width 298 height 34
type textarea "Acrylic Nameboard on PVC"
click at [750, 376] on span "Save" at bounding box center [755, 373] width 25 height 13
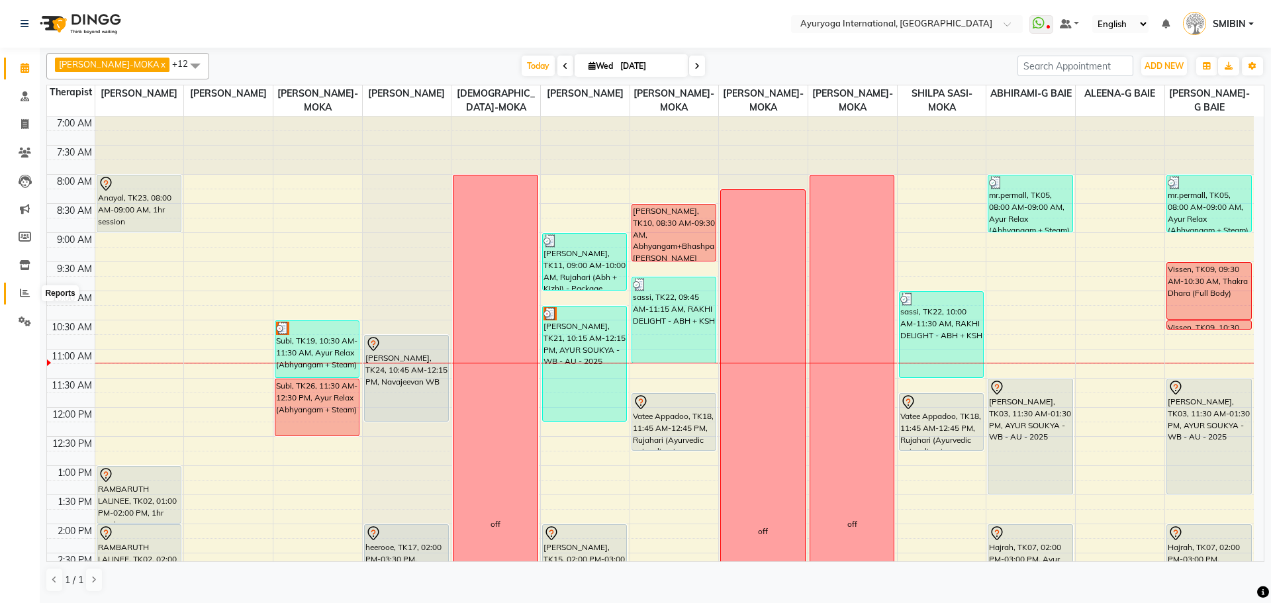
click at [26, 297] on icon at bounding box center [25, 293] width 10 height 10
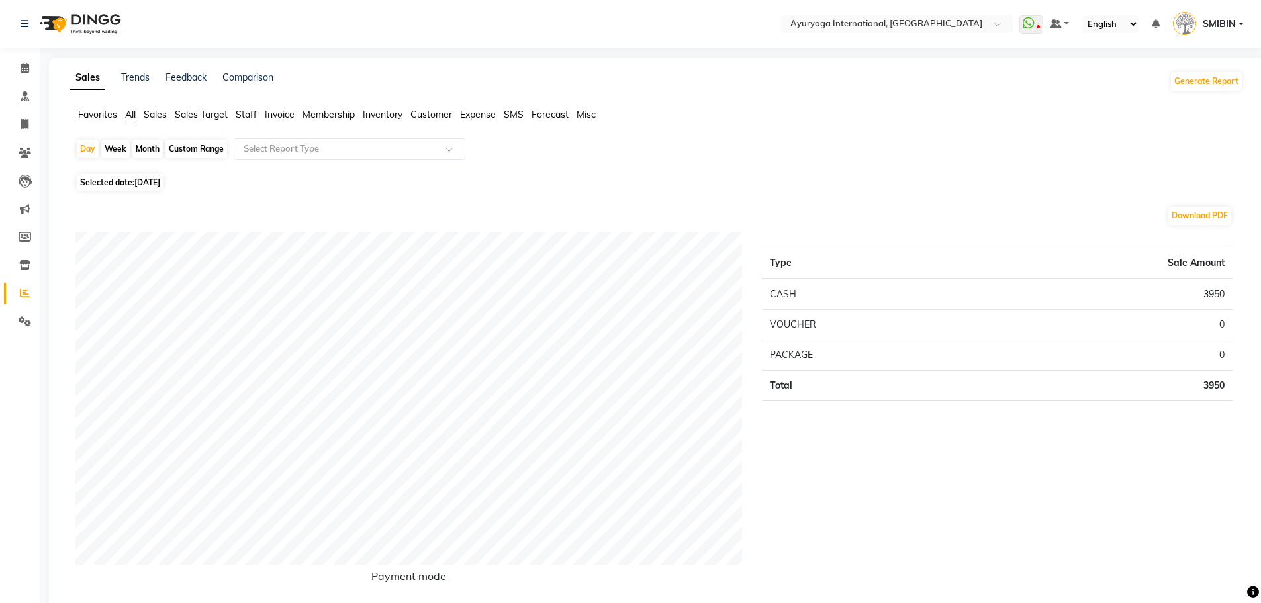
click at [469, 115] on span "Expense" at bounding box center [478, 115] width 36 height 12
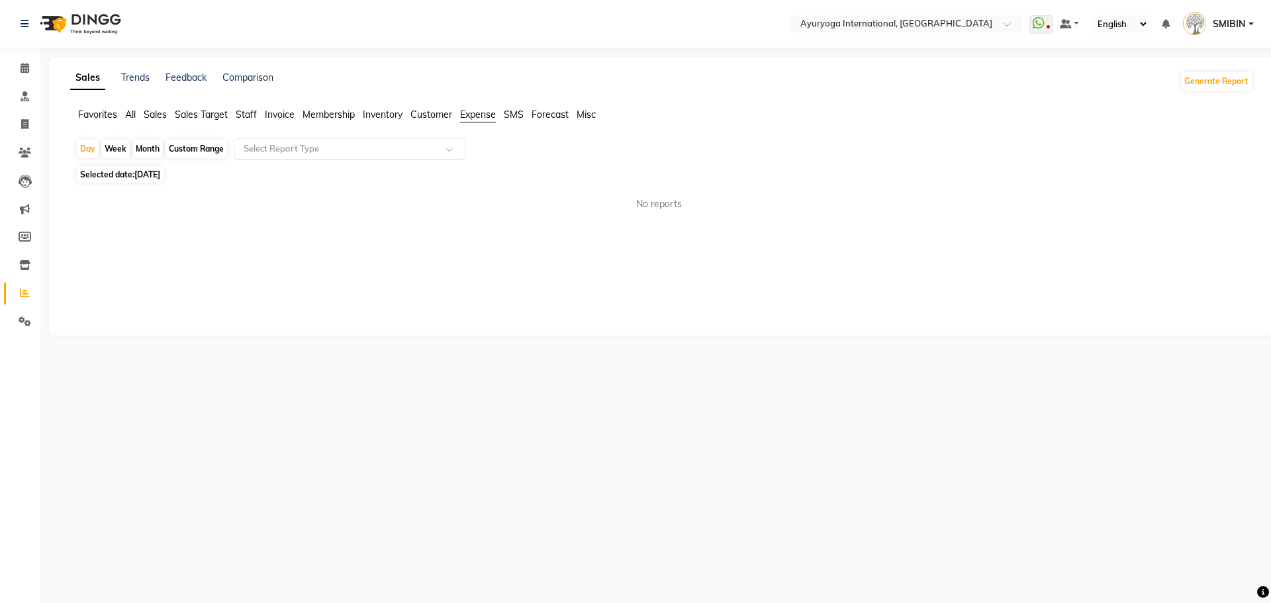
click at [375, 154] on input "text" at bounding box center [336, 148] width 191 height 13
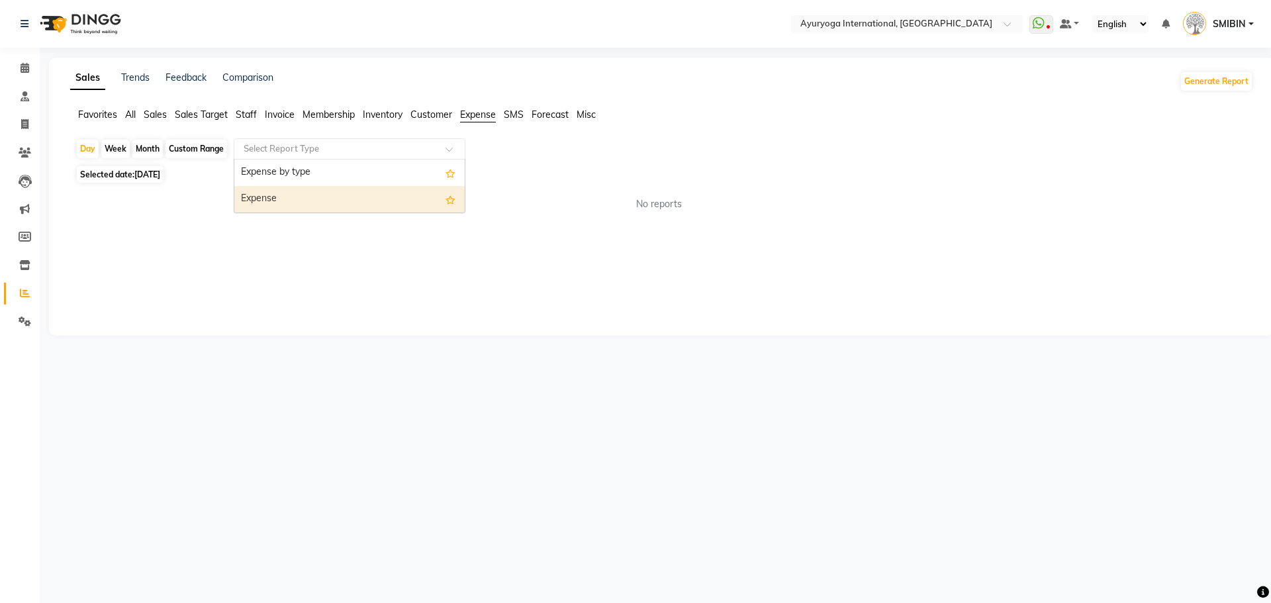
click at [320, 196] on div "Expense" at bounding box center [349, 199] width 230 height 26
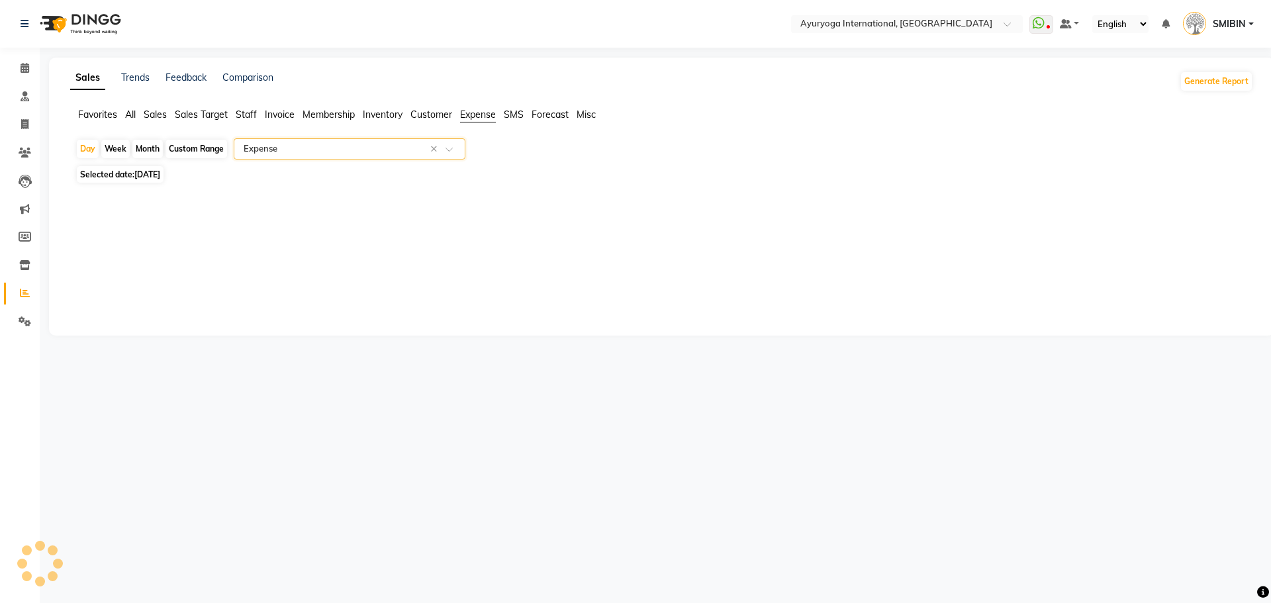
select select "full_report"
select select "csv"
